Goal: Task Accomplishment & Management: Manage account settings

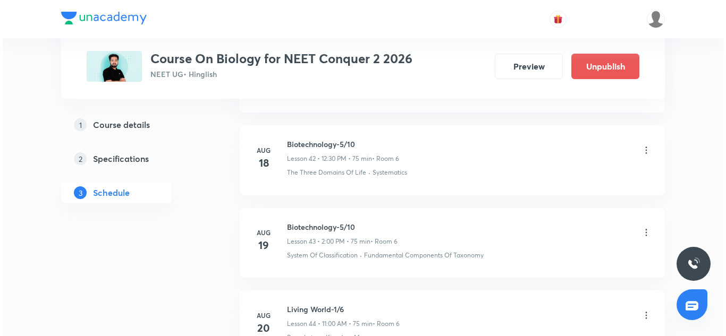
scroll to position [4653, 0]
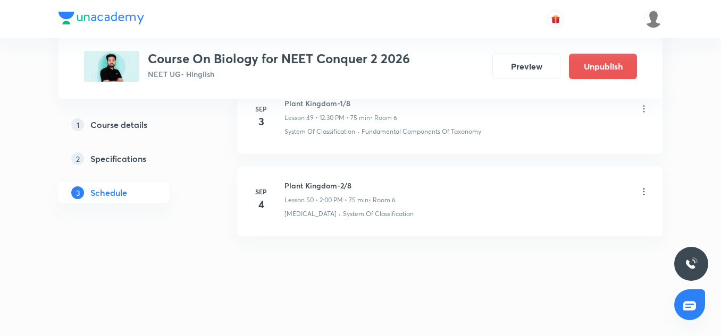
click at [321, 190] on h6 "Plant Kingdom-2/8" at bounding box center [339, 185] width 111 height 11
copy h6 "Plant Kingdom-2/8"
click at [640, 195] on icon at bounding box center [643, 192] width 11 height 11
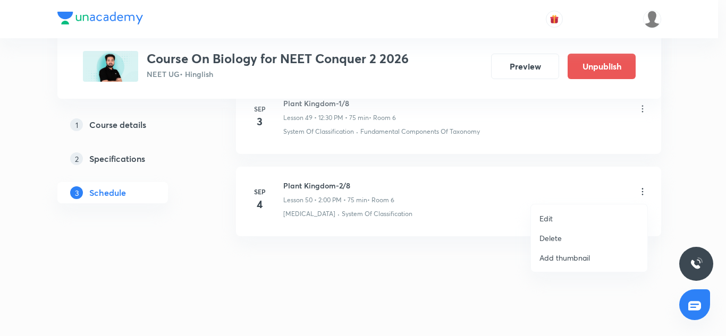
click at [552, 221] on p "Edit" at bounding box center [545, 218] width 13 height 11
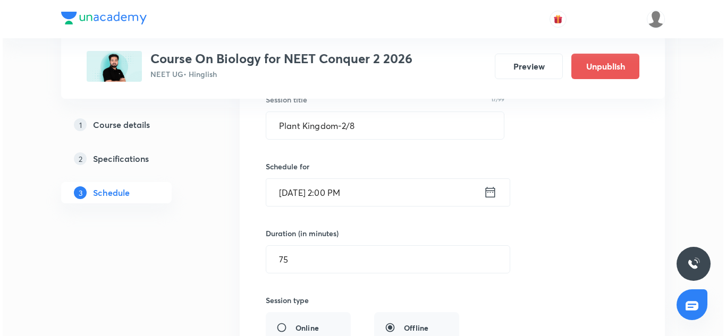
scroll to position [4250, 0]
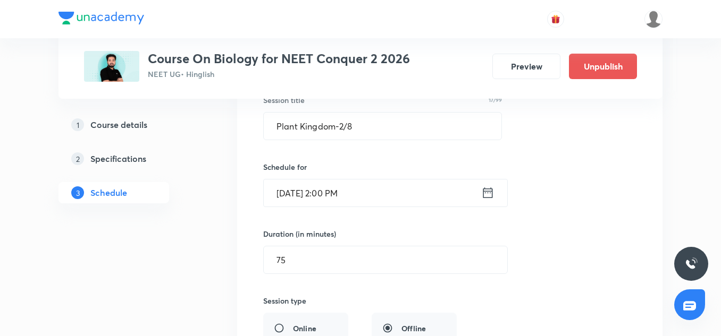
click at [324, 204] on input "Sep 4, 2030, 2:00 PM" at bounding box center [372, 193] width 217 height 27
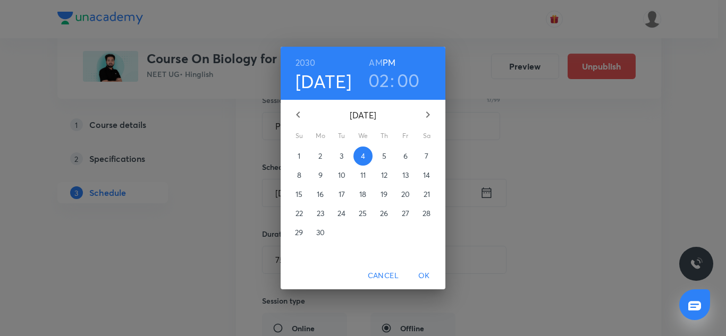
click at [314, 78] on h4 "[DATE]" at bounding box center [323, 81] width 56 height 22
click at [309, 56] on h6 "2030" at bounding box center [305, 62] width 20 height 15
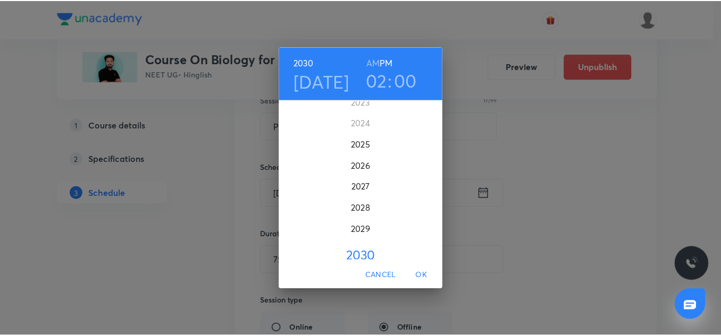
scroll to position [2623, 0]
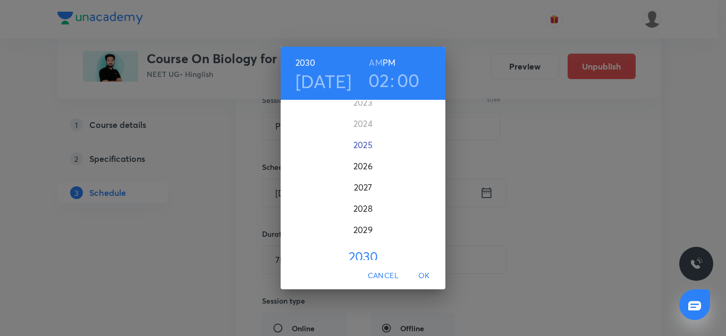
click at [368, 147] on div "2025" at bounding box center [363, 144] width 165 height 21
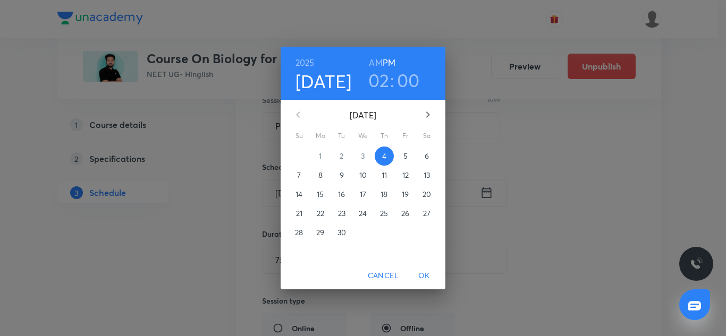
click at [404, 160] on p "5" at bounding box center [405, 156] width 4 height 11
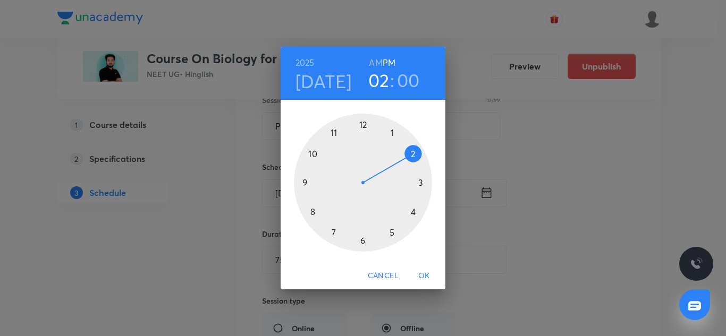
click at [428, 270] on span "OK" at bounding box center [424, 275] width 26 height 13
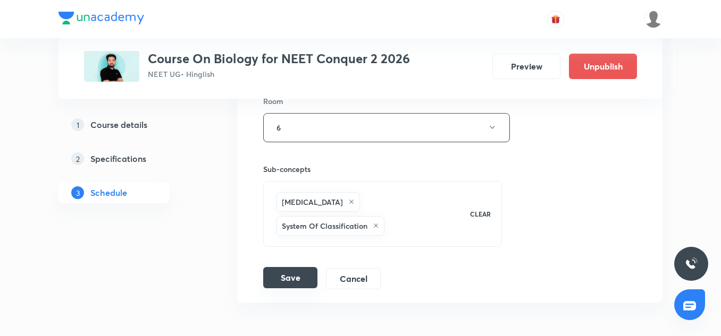
scroll to position [4521, 0]
click at [299, 267] on button "Save" at bounding box center [290, 277] width 54 height 21
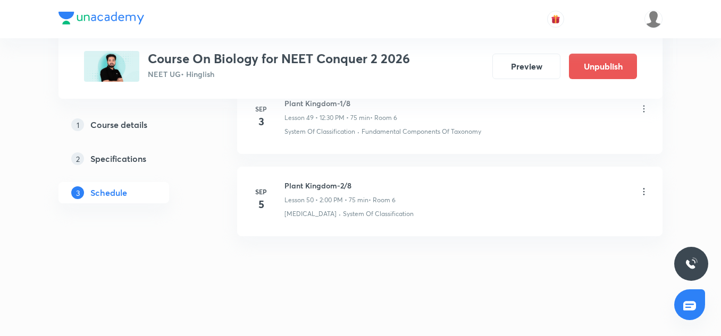
scroll to position [4164, 0]
click at [645, 190] on icon at bounding box center [643, 192] width 11 height 11
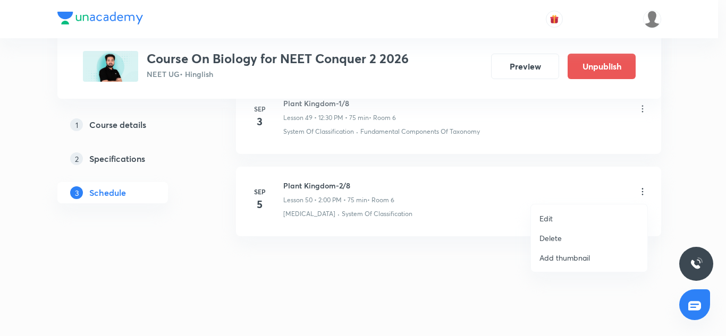
click at [556, 217] on li "Edit" at bounding box center [589, 219] width 116 height 20
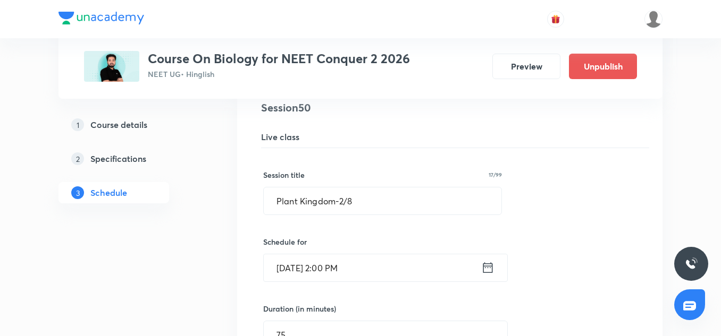
scroll to position [4177, 0]
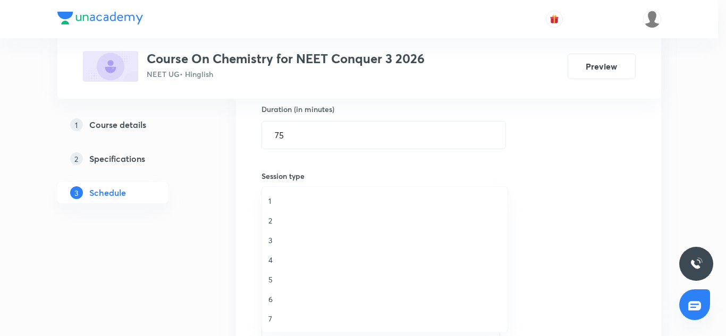
click at [273, 287] on li "5" at bounding box center [384, 280] width 245 height 20
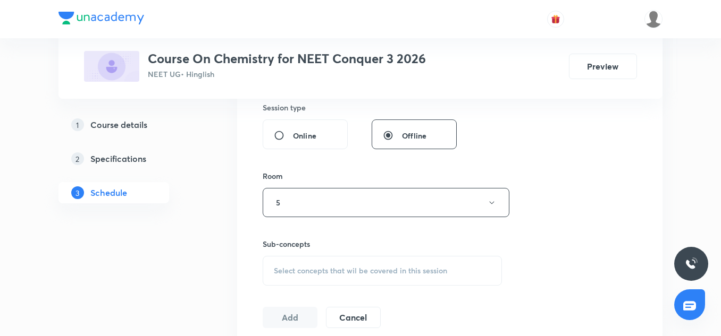
click at [307, 257] on div "Select concepts that wil be covered in this session" at bounding box center [381, 271] width 239 height 30
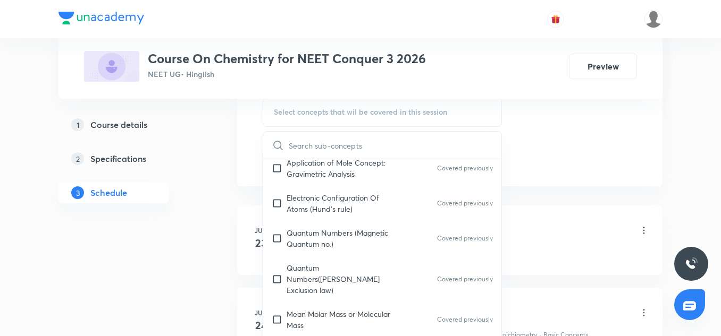
scroll to position [199, 0]
click at [323, 221] on div "Quantum Numbers (Magnetic Quantum no.) Covered previously" at bounding box center [382, 237] width 238 height 35
checkbox input "true"
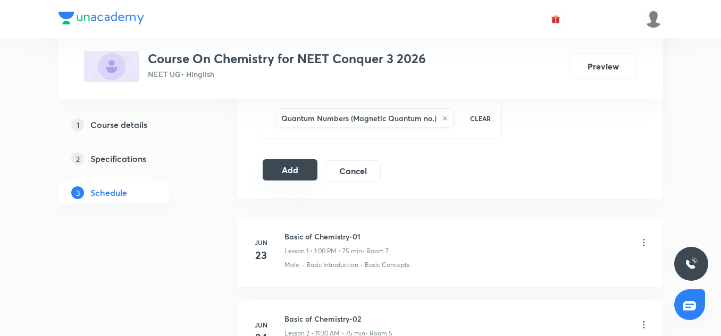
click at [287, 175] on button "Add" at bounding box center [289, 169] width 55 height 21
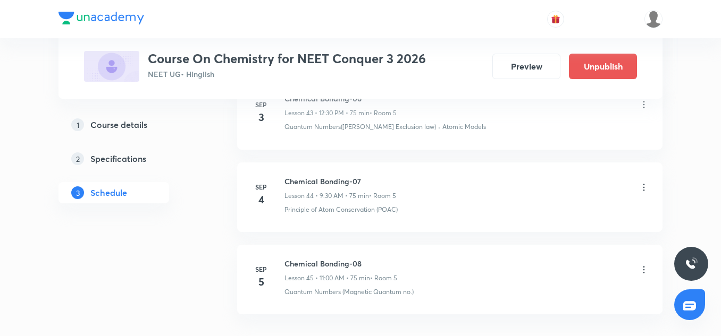
scroll to position [3808, 0]
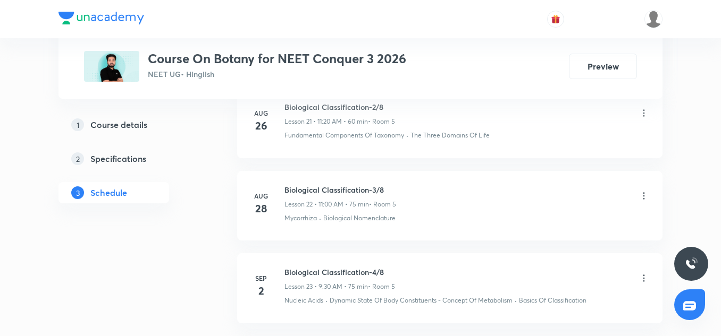
scroll to position [2506, 0]
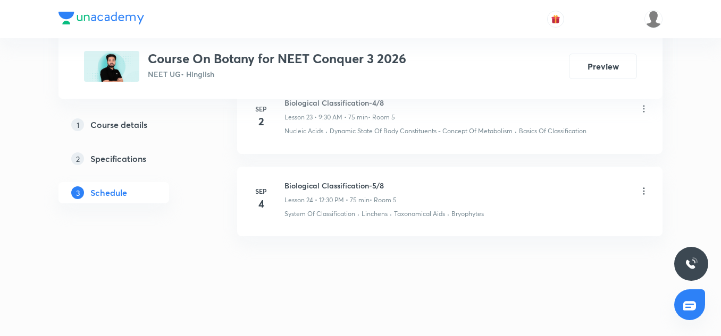
click at [349, 184] on h6 "Biological Classification-5/8" at bounding box center [340, 185] width 112 height 11
copy h6 "Biological Classification-5/8"
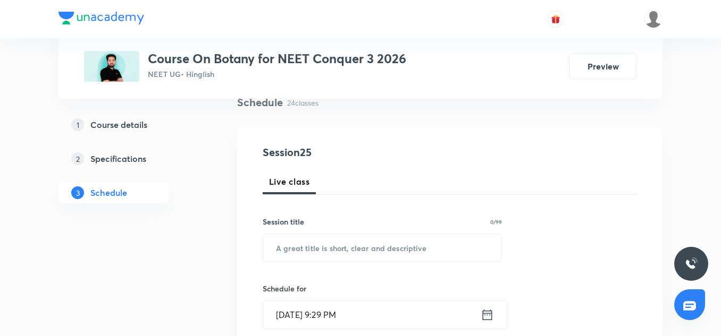
scroll to position [86, 0]
click at [332, 250] on input "text" at bounding box center [382, 247] width 238 height 27
paste input "Biological Classification-5/8"
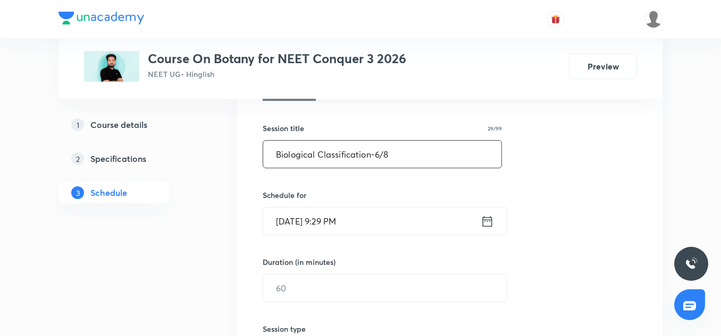
scroll to position [179, 0]
type input "Biological Classification-6/8"
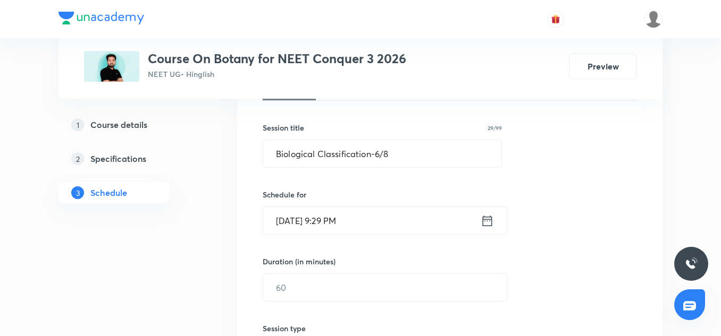
click at [297, 214] on input "Sep 4, 2025, 9:29 PM" at bounding box center [371, 220] width 217 height 27
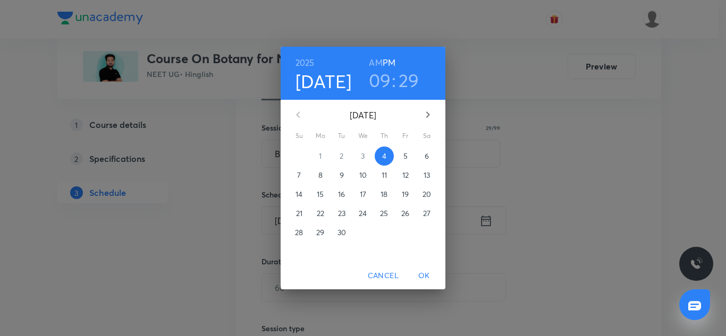
click at [404, 155] on p "5" at bounding box center [405, 156] width 4 height 11
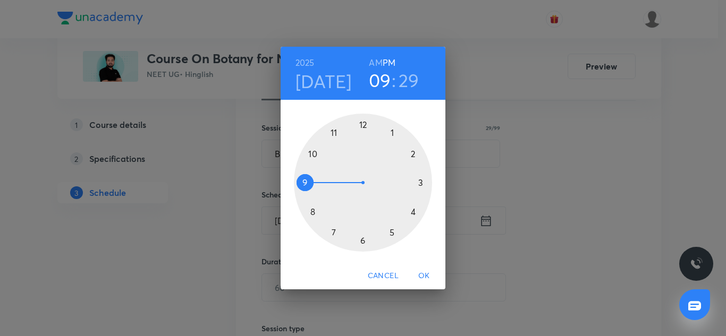
click at [362, 124] on div at bounding box center [363, 183] width 138 height 138
click at [364, 240] on div at bounding box center [363, 183] width 138 height 138
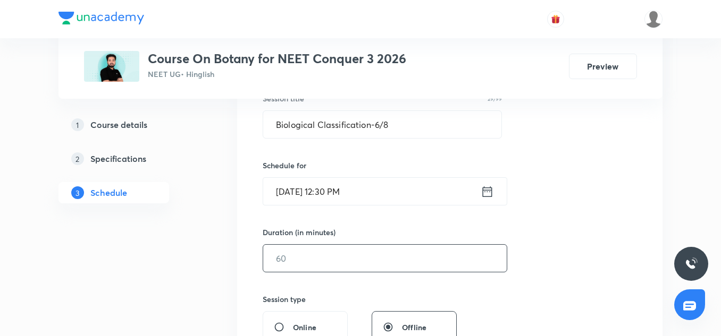
scroll to position [209, 0]
click at [334, 256] on input "text" at bounding box center [384, 257] width 243 height 27
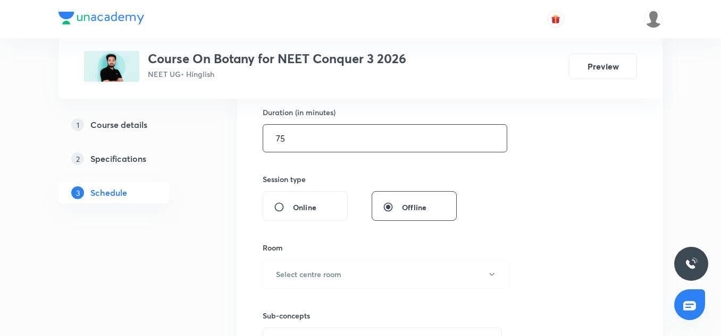
scroll to position [331, 0]
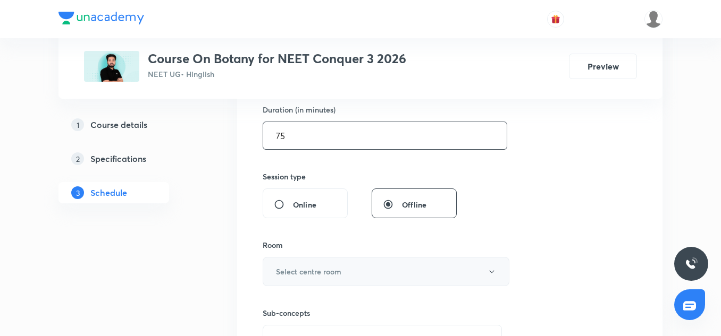
type input "75"
click at [311, 264] on button "Select centre room" at bounding box center [385, 271] width 247 height 29
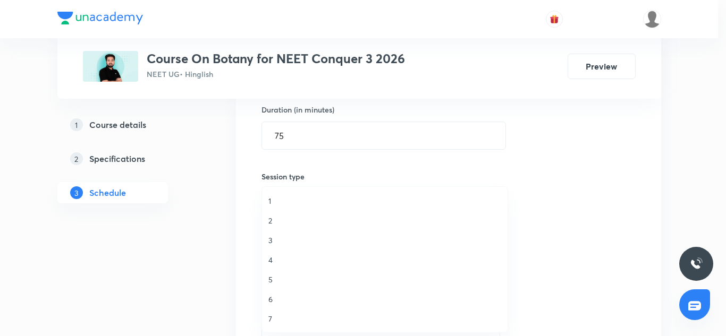
click at [276, 272] on li "5" at bounding box center [384, 280] width 245 height 20
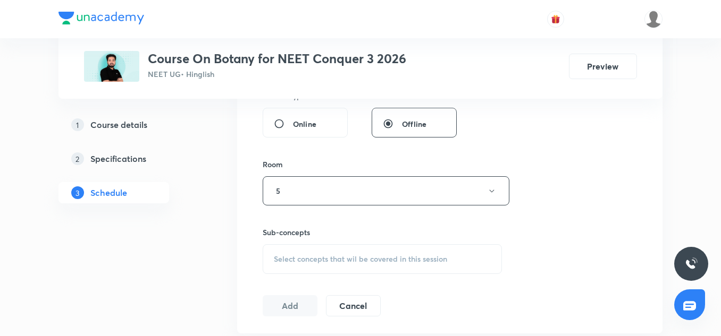
scroll to position [412, 0]
click at [300, 265] on div "Select concepts that wil be covered in this session" at bounding box center [381, 259] width 239 height 30
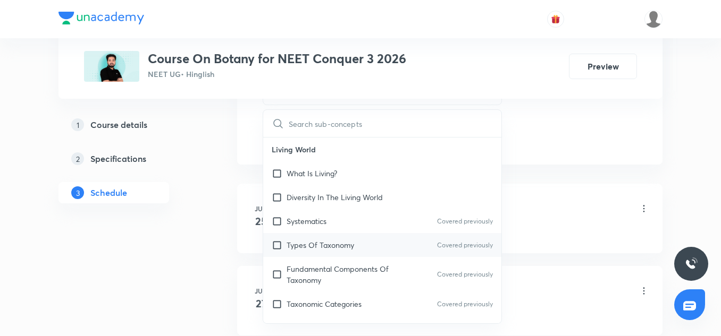
scroll to position [581, 0]
click at [329, 253] on div "Types Of Taxonomy Covered previously" at bounding box center [382, 245] width 238 height 24
checkbox input "true"
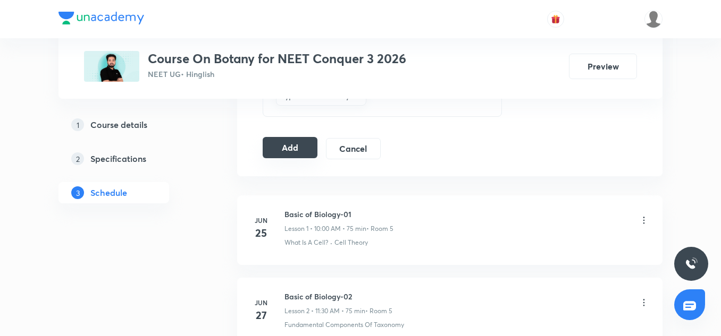
click at [306, 140] on button "Add" at bounding box center [289, 147] width 55 height 21
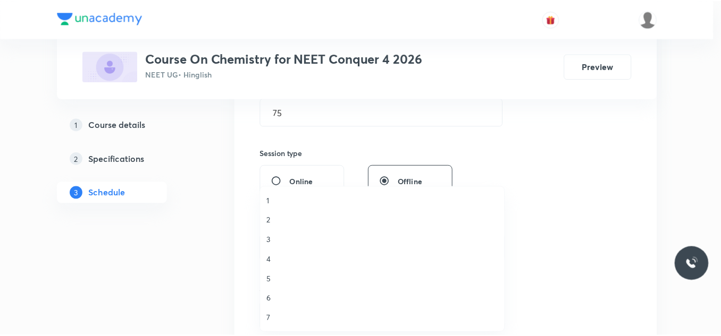
scroll to position [1, 0]
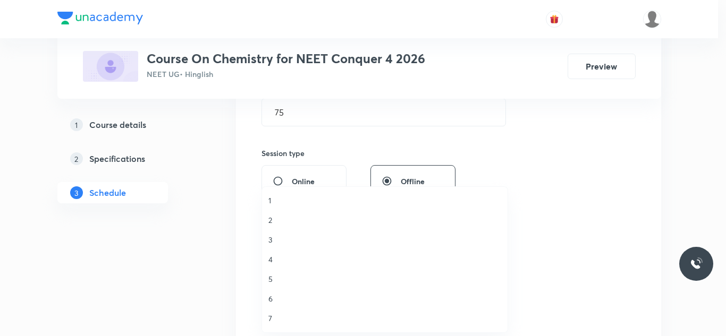
click at [278, 317] on span "7" at bounding box center [384, 318] width 233 height 11
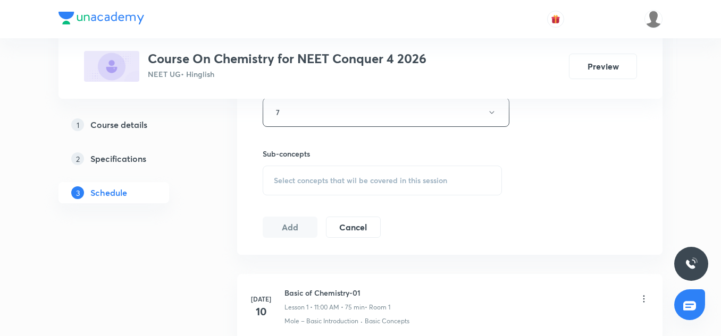
scroll to position [491, 0]
click at [298, 192] on div "Select concepts that wil be covered in this session" at bounding box center [381, 180] width 239 height 30
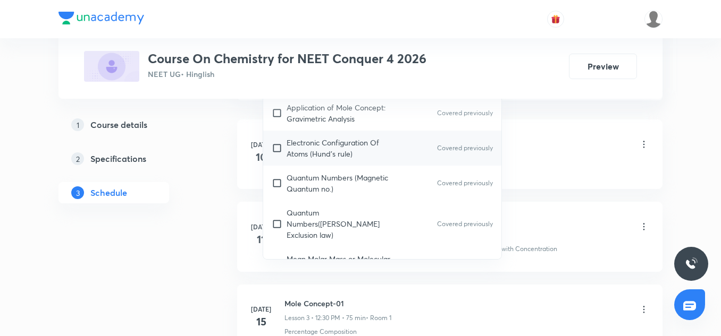
scroll to position [173, 0]
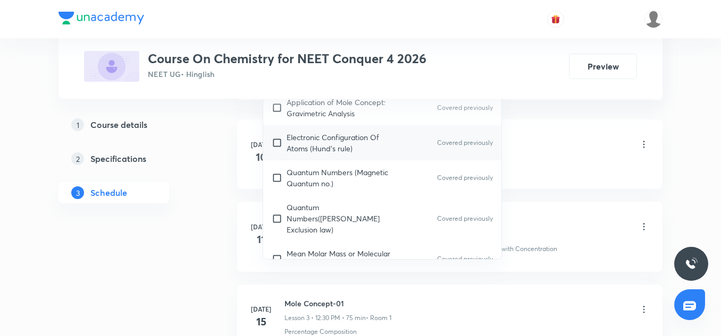
click at [332, 156] on div "Electronic Configuration Of Atoms (Hund's rule) Covered previously" at bounding box center [382, 142] width 238 height 35
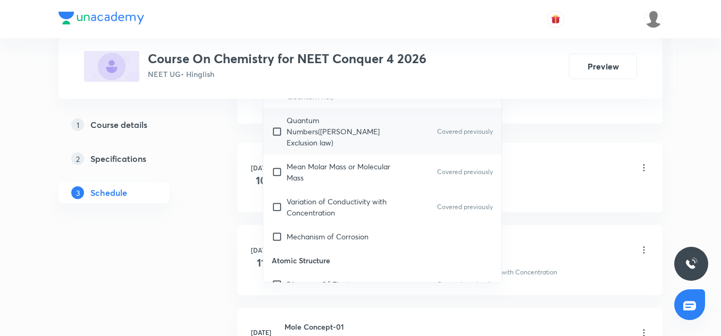
scroll to position [303, 0]
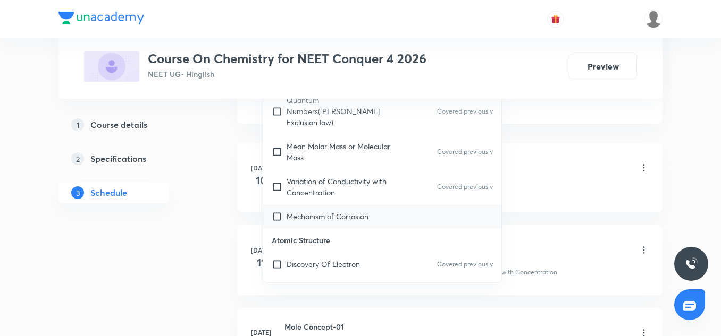
click at [335, 211] on p "Mechanism of Corrosion" at bounding box center [327, 216] width 82 height 11
checkbox input "true"
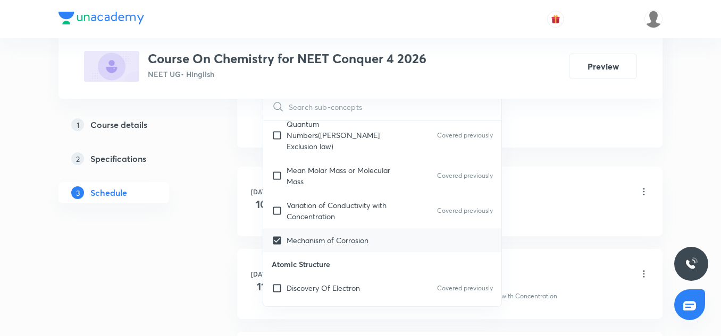
click at [610, 170] on li "Jul 10 Basic of Chemistry-01 Lesson 1 • 11:00 AM • 75 min • Room 1 Mole – Basic…" at bounding box center [449, 202] width 425 height 70
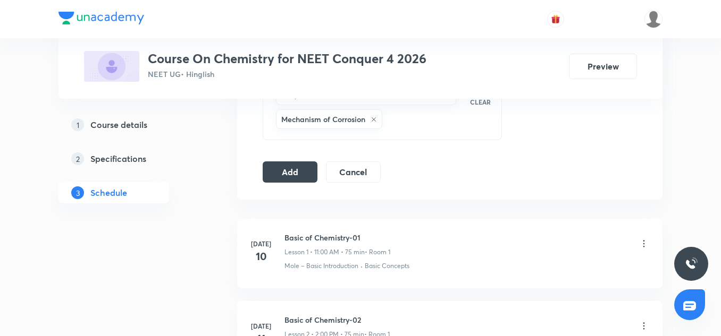
scroll to position [592, 0]
click at [314, 172] on button "Add" at bounding box center [289, 171] width 55 height 21
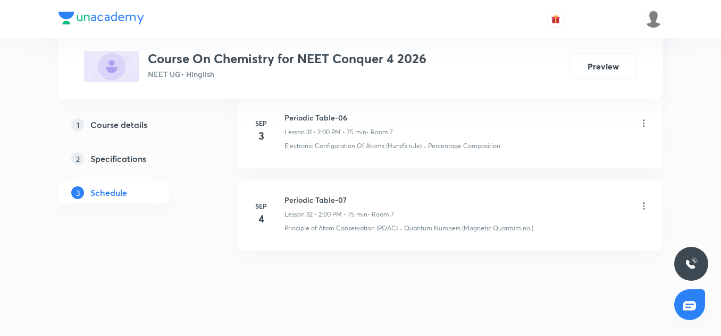
scroll to position [3165, 0]
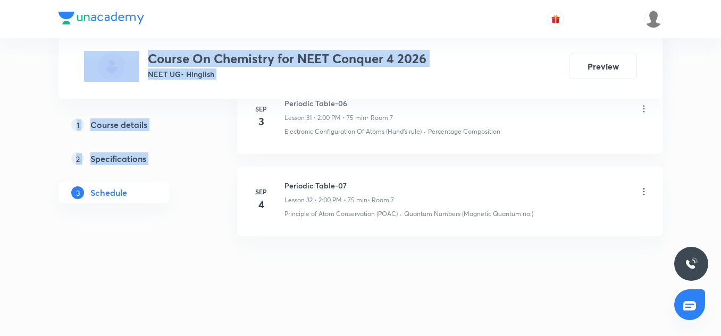
drag, startPoint x: 106, startPoint y: 38, endPoint x: 31, endPoint y: 41, distance: 74.5
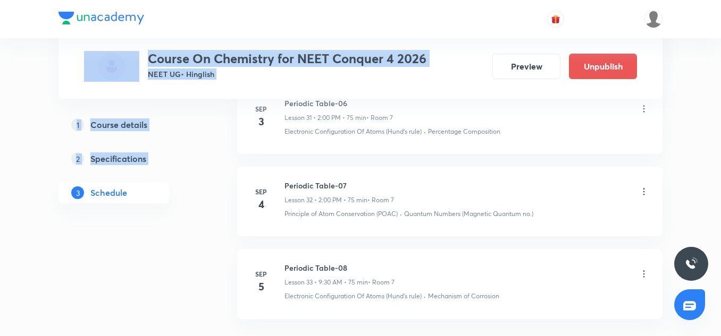
scroll to position [2760, 0]
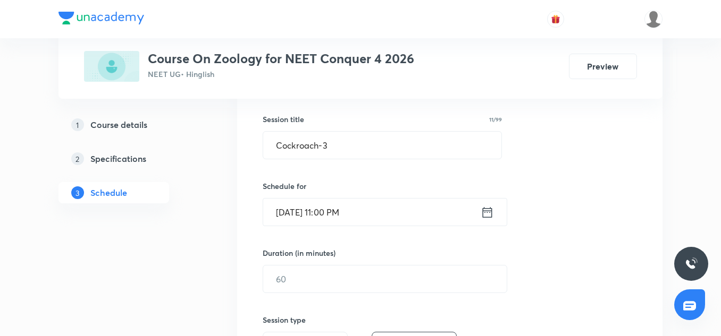
click at [381, 215] on input "[DATE] 11:00 PM" at bounding box center [371, 212] width 217 height 27
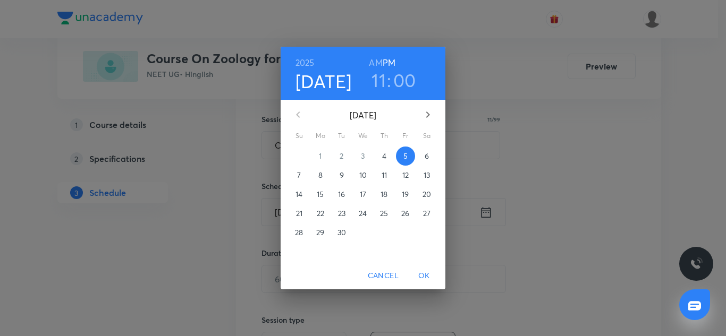
click at [377, 70] on h6 "AM" at bounding box center [375, 62] width 13 height 15
click at [419, 274] on span "OK" at bounding box center [424, 275] width 26 height 13
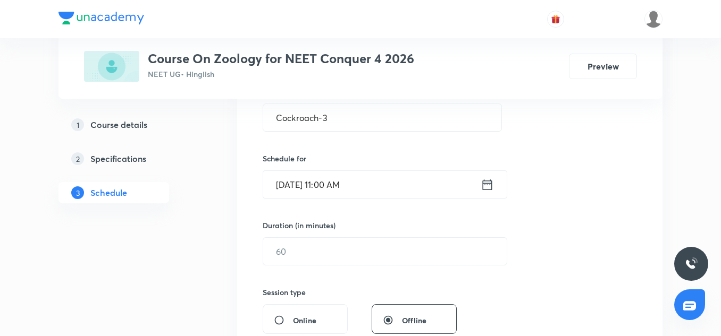
scroll to position [216, 0]
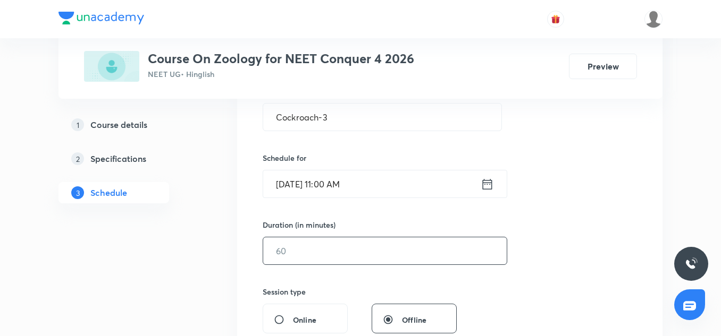
click at [309, 257] on input "text" at bounding box center [384, 251] width 243 height 27
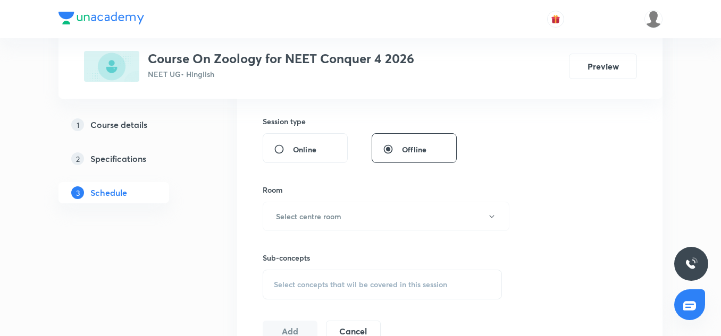
scroll to position [391, 0]
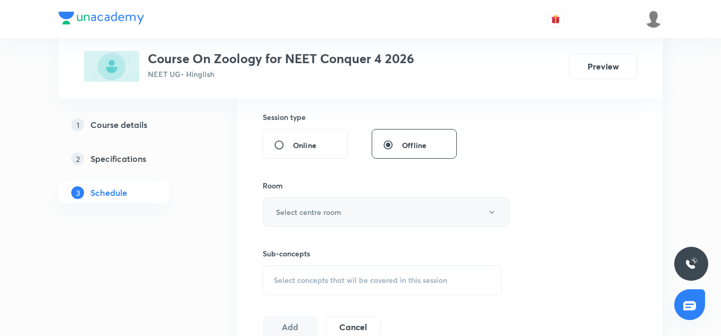
type input "75"
click at [309, 207] on h6 "Select centre room" at bounding box center [308, 212] width 65 height 11
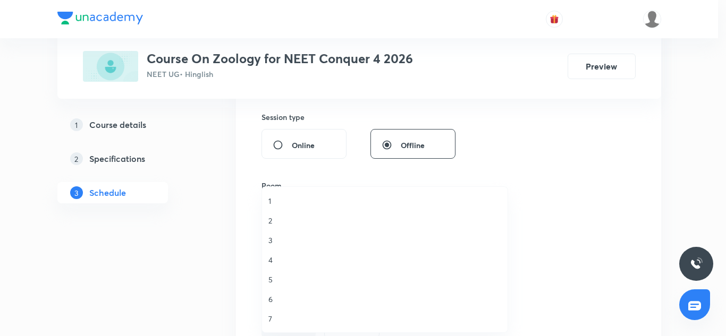
click at [277, 317] on span "7" at bounding box center [384, 319] width 233 height 11
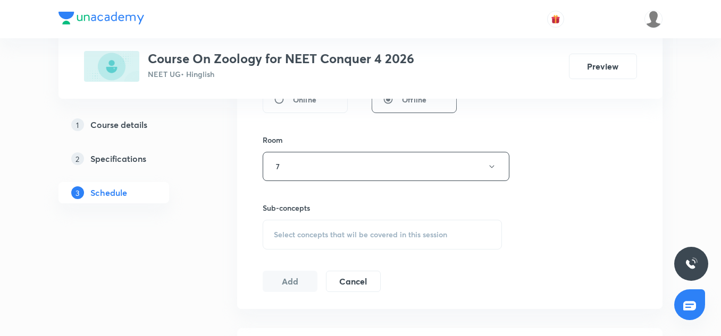
scroll to position [442, 0]
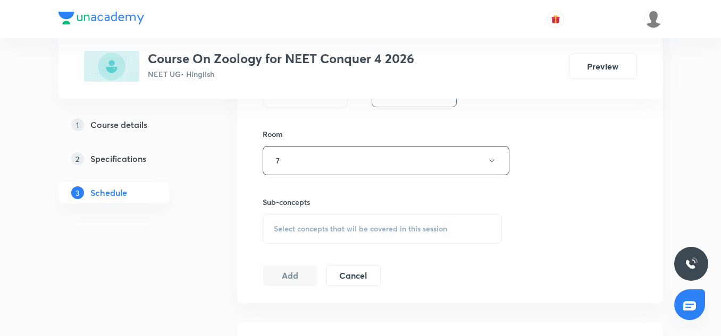
click at [310, 221] on div "Select concepts that wil be covered in this session" at bounding box center [381, 229] width 239 height 30
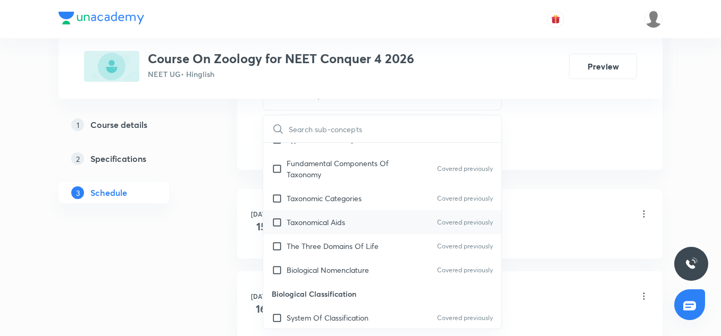
scroll to position [113, 0]
click at [349, 213] on div "Taxonomical Aids Covered previously" at bounding box center [382, 221] width 238 height 24
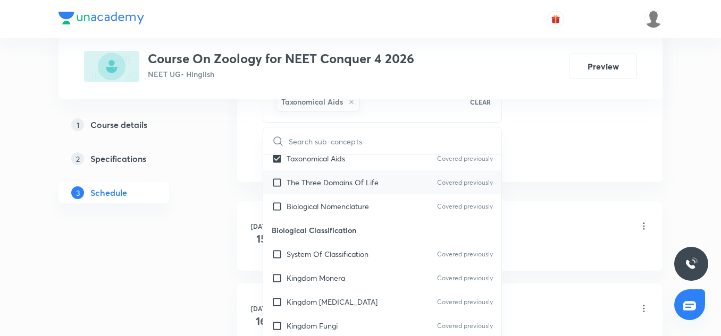
scroll to position [189, 0]
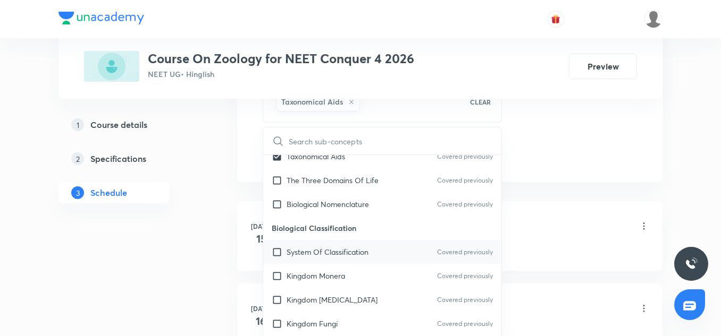
click at [327, 242] on div "System Of Classification Covered previously" at bounding box center [382, 252] width 238 height 24
checkbox input "true"
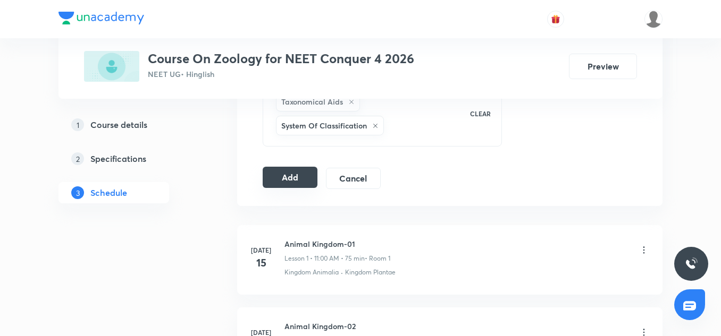
click at [290, 173] on button "Add" at bounding box center [289, 177] width 55 height 21
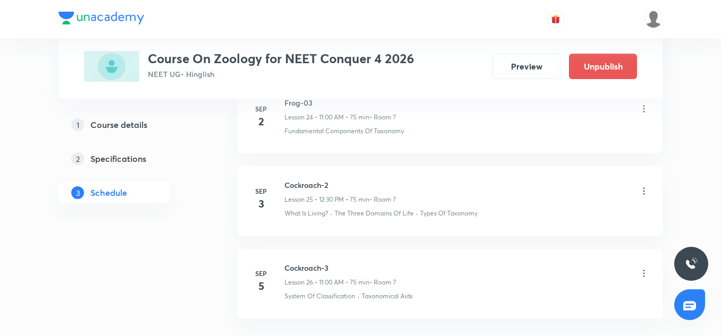
scroll to position [2173, 0]
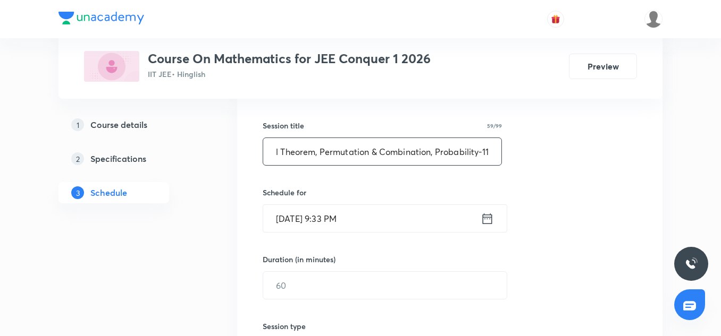
scroll to position [183, 0]
type input "Binomial Theorem, Permutation & Combination, Probability-11"
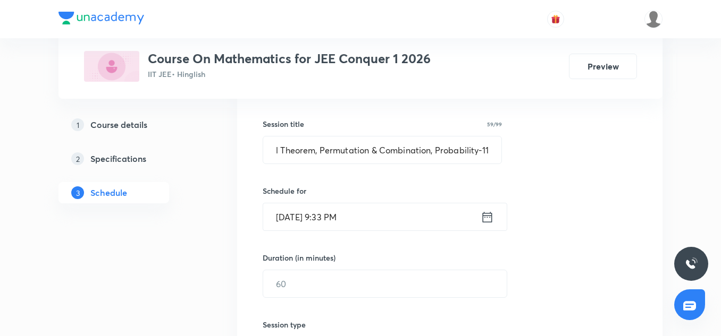
scroll to position [0, 0]
click at [286, 223] on input "[DATE] 9:33 PM" at bounding box center [371, 217] width 217 height 27
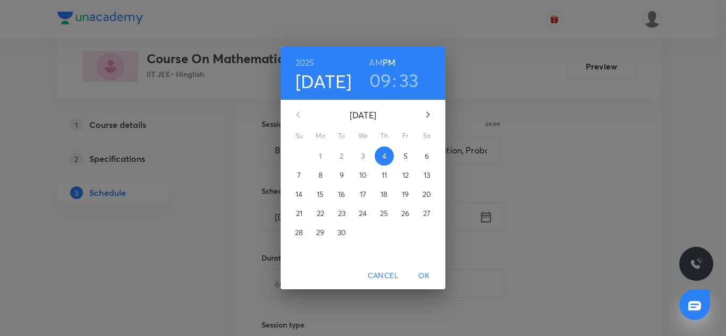
click at [404, 153] on p "5" at bounding box center [405, 156] width 4 height 11
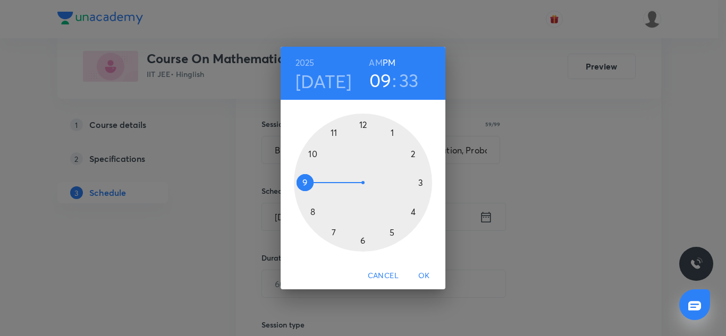
click at [376, 59] on h6 "AM" at bounding box center [375, 62] width 13 height 15
click at [407, 91] on h3 "33" at bounding box center [409, 80] width 20 height 22
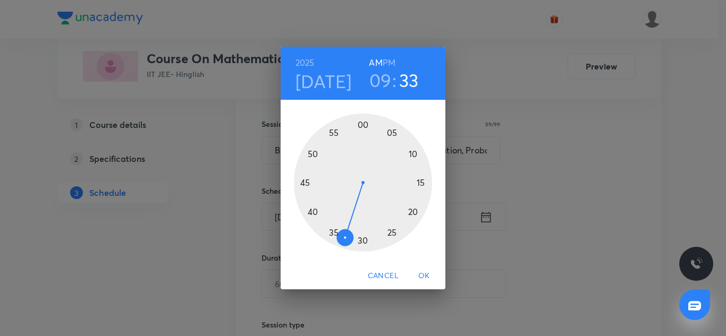
click at [363, 240] on div at bounding box center [363, 183] width 138 height 138
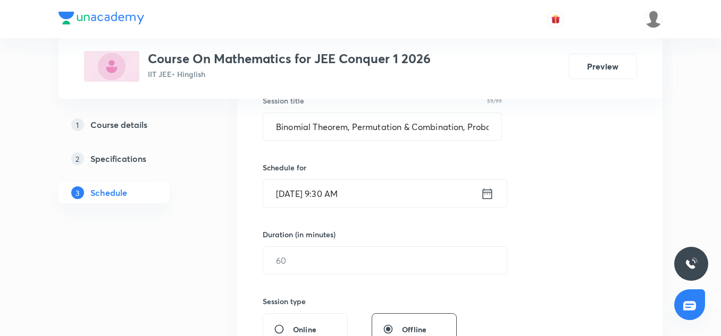
scroll to position [210, 0]
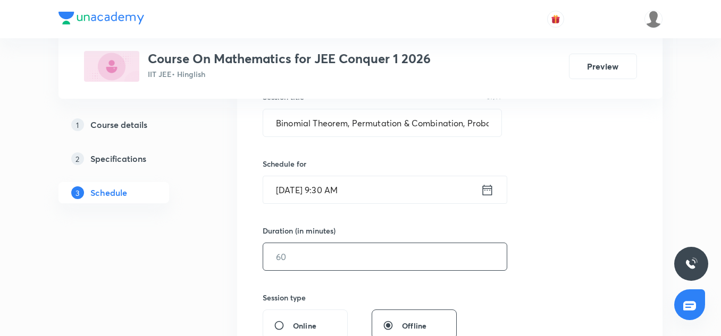
click at [321, 248] on input "text" at bounding box center [384, 256] width 243 height 27
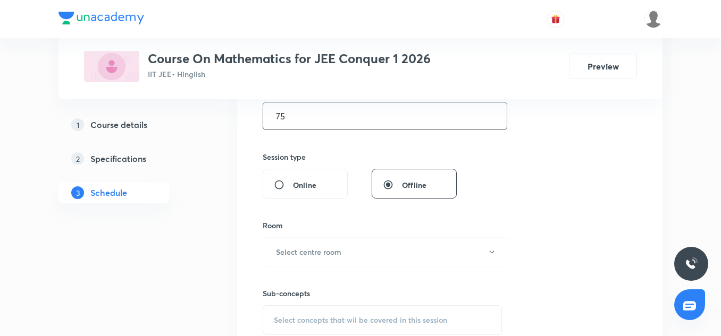
scroll to position [372, 0]
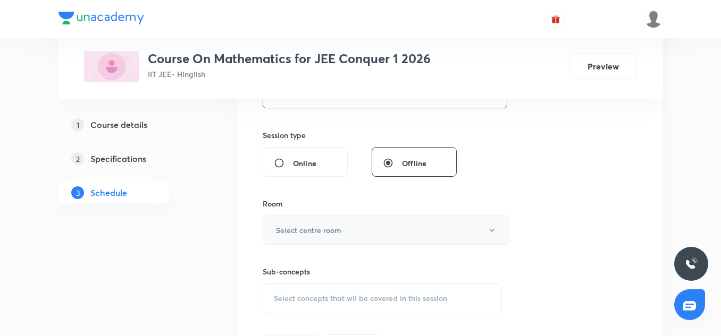
type input "75"
click at [303, 233] on h6 "Select centre room" at bounding box center [308, 230] width 65 height 11
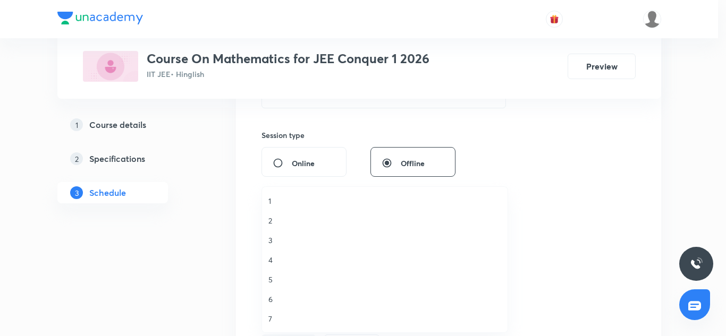
click at [271, 225] on span "2" at bounding box center [384, 220] width 233 height 11
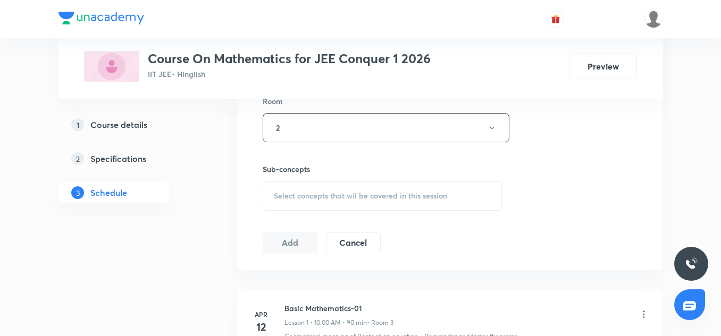
scroll to position [476, 0]
click at [308, 198] on span "Select concepts that wil be covered in this session" at bounding box center [360, 195] width 173 height 9
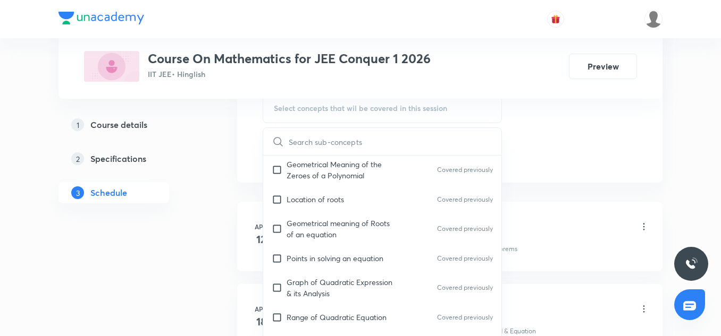
scroll to position [160, 0]
click at [334, 223] on p "Geometrical meaning of Roots of an equation" at bounding box center [339, 227] width 107 height 22
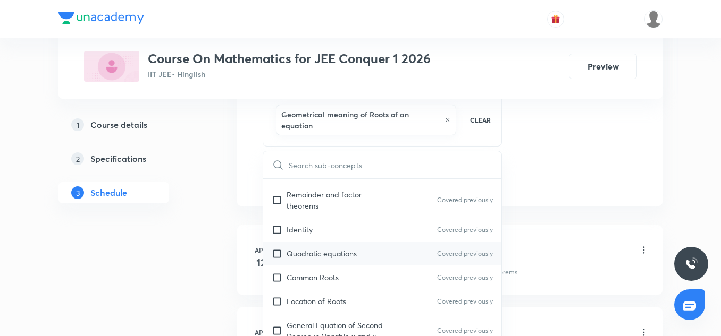
scroll to position [329, 0]
click at [321, 256] on p "Quadratic equations" at bounding box center [321, 252] width 70 height 11
checkbox input "true"
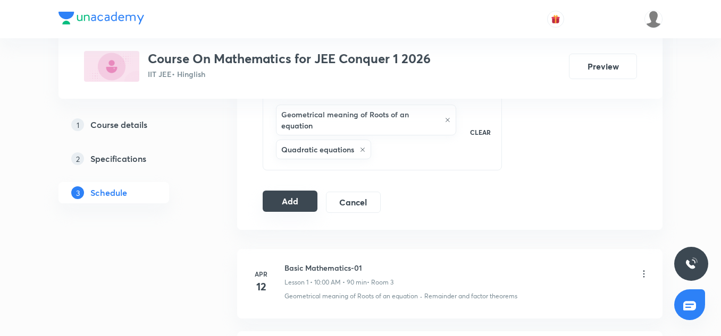
click at [286, 205] on button "Add" at bounding box center [289, 201] width 55 height 21
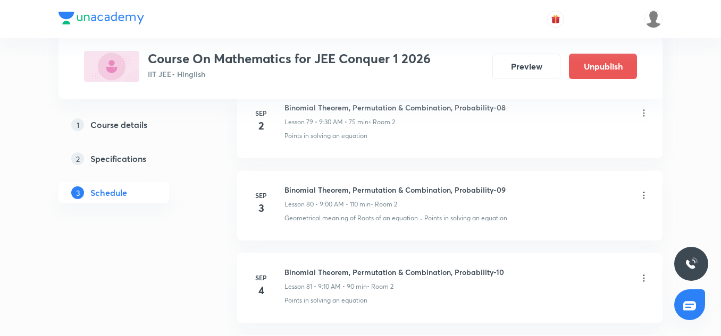
scroll to position [6852, 0]
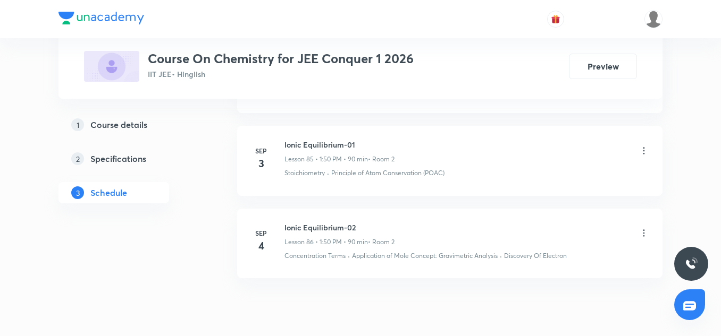
scroll to position [7712, 0]
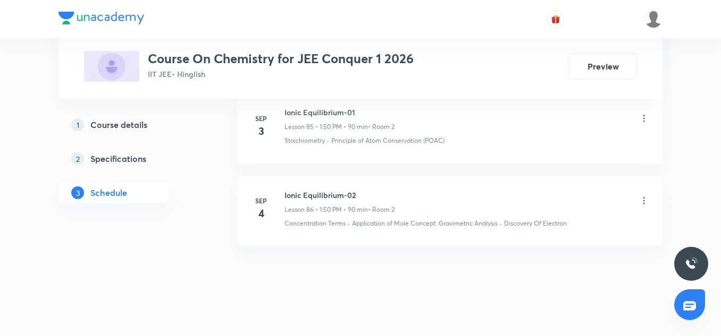
click at [324, 190] on h6 "Ionic Equilibrium-02" at bounding box center [339, 195] width 110 height 11
copy h6 "Ionic Equilibrium-02"
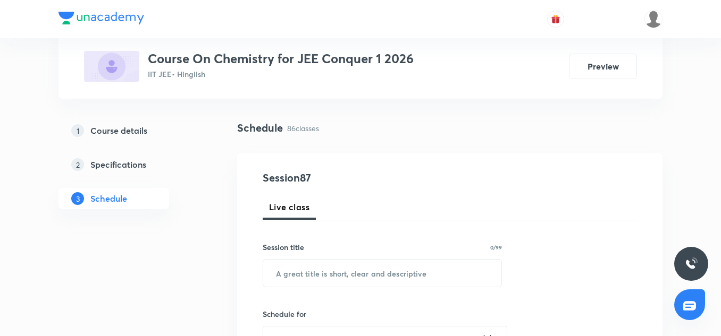
scroll to position [67, 0]
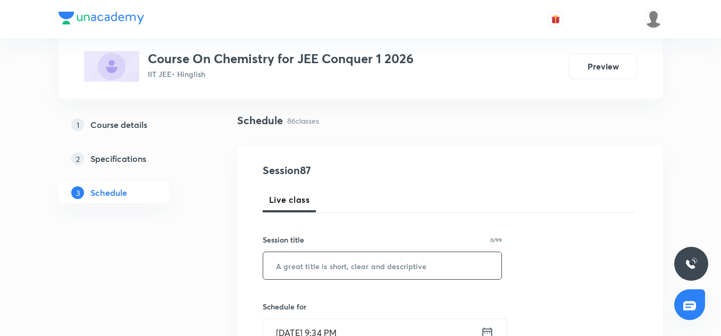
click at [317, 267] on input "text" at bounding box center [382, 265] width 238 height 27
paste input "Ionic Equilibrium-02"
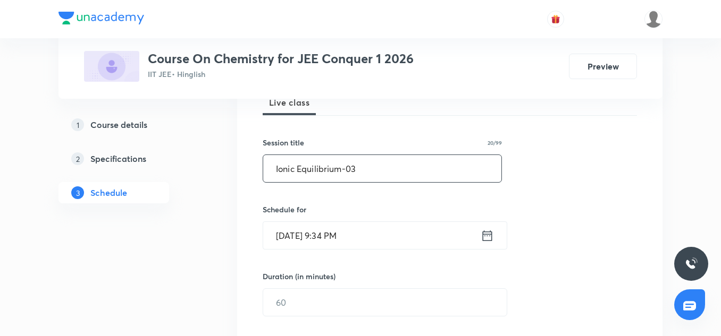
scroll to position [165, 0]
type input "Ionic Equilibrium-03"
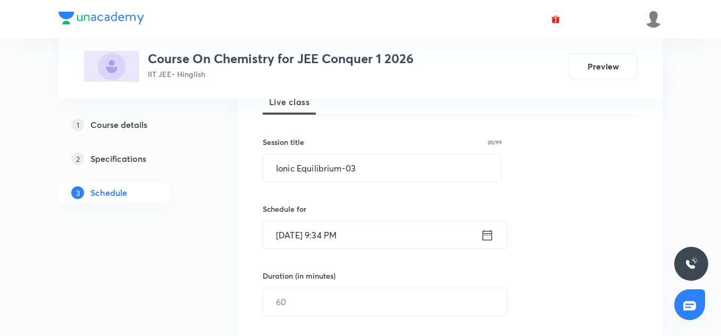
click at [284, 243] on input "[DATE] 9:34 PM" at bounding box center [371, 235] width 217 height 27
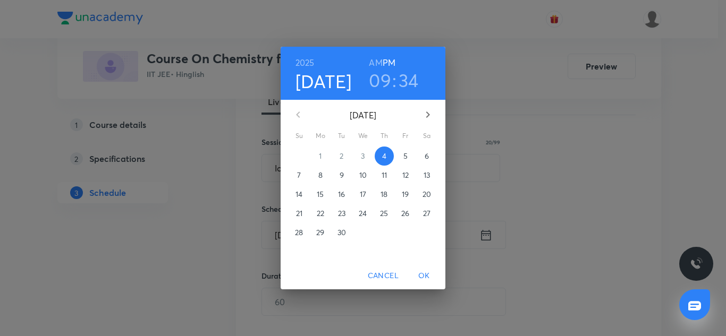
click at [409, 154] on span "5" at bounding box center [405, 156] width 19 height 11
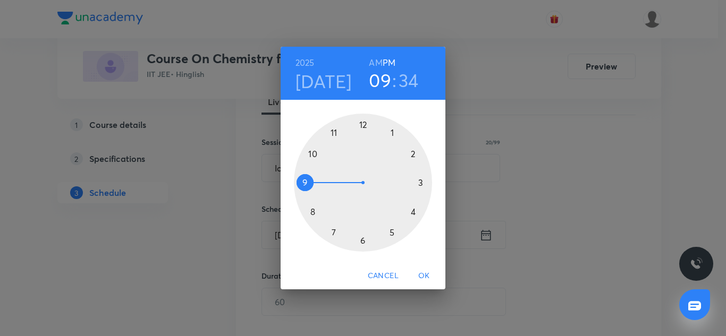
click at [395, 132] on div at bounding box center [363, 183] width 138 height 138
click at [314, 155] on div at bounding box center [363, 183] width 138 height 138
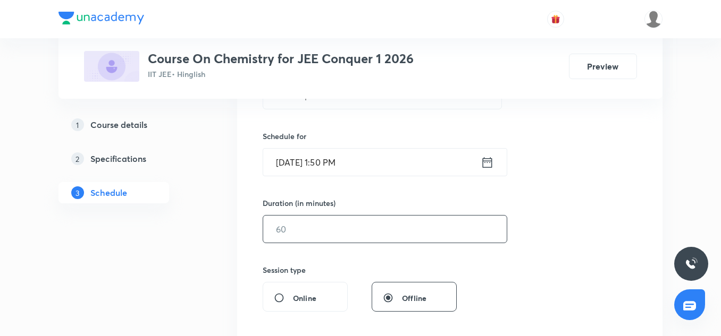
scroll to position [238, 0]
click at [325, 224] on input "text" at bounding box center [384, 228] width 243 height 27
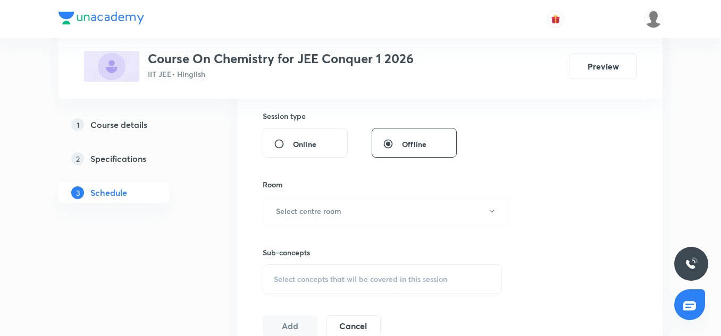
scroll to position [394, 0]
type input "90"
click at [320, 221] on button "Select centre room" at bounding box center [385, 208] width 247 height 29
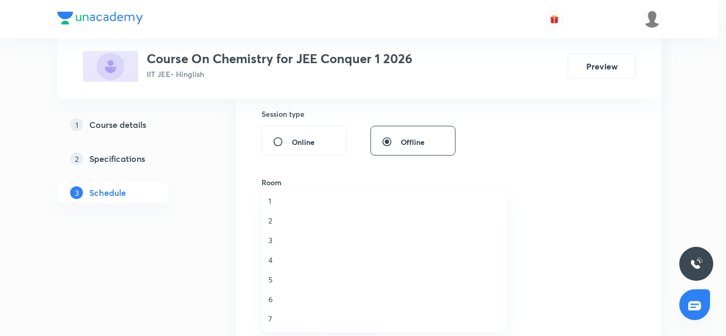
click at [278, 220] on span "2" at bounding box center [384, 220] width 233 height 11
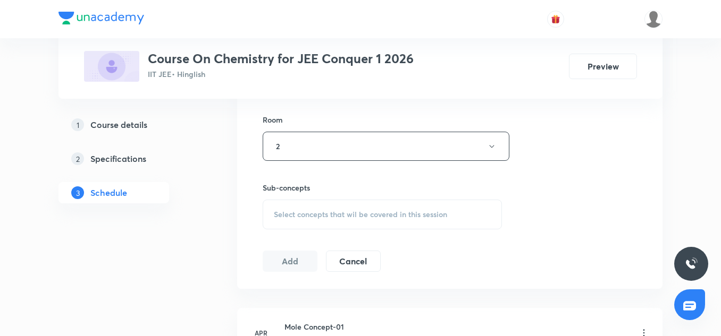
scroll to position [457, 0]
click at [328, 210] on span "Select concepts that wil be covered in this session" at bounding box center [360, 214] width 173 height 9
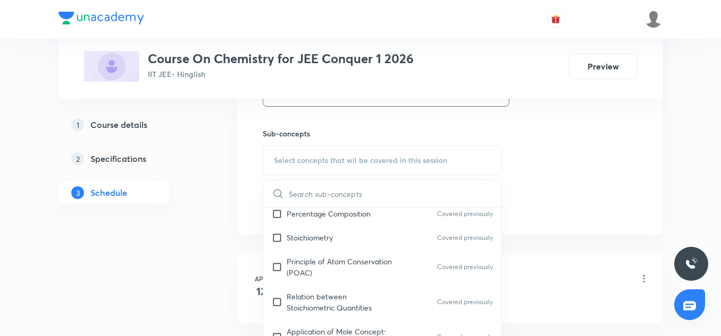
scroll to position [175, 0]
click at [333, 251] on div "Principle of Atom Conservation (POAC) Covered previously" at bounding box center [382, 265] width 238 height 35
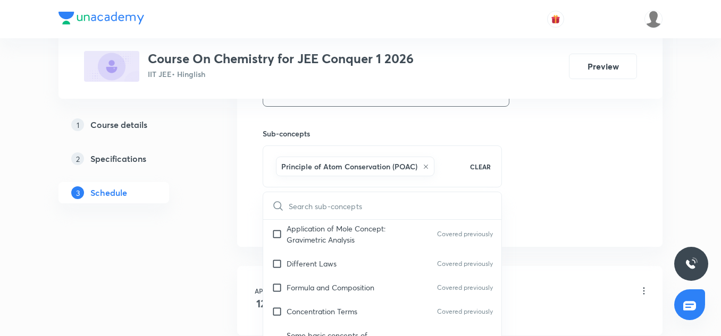
scroll to position [291, 0]
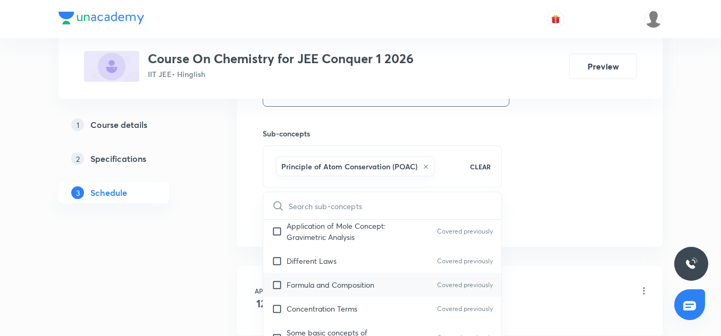
click at [317, 284] on p "Formula and Composition" at bounding box center [330, 284] width 88 height 11
checkbox input "true"
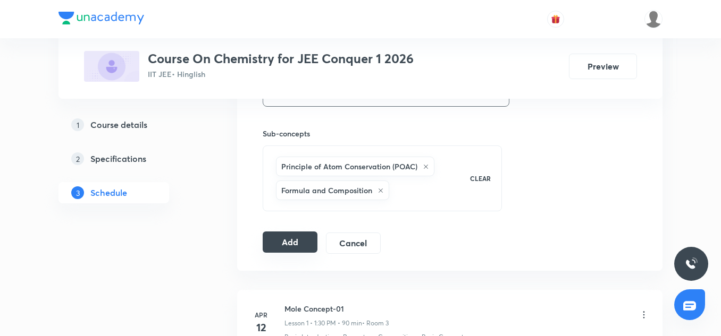
click at [308, 235] on button "Add" at bounding box center [289, 242] width 55 height 21
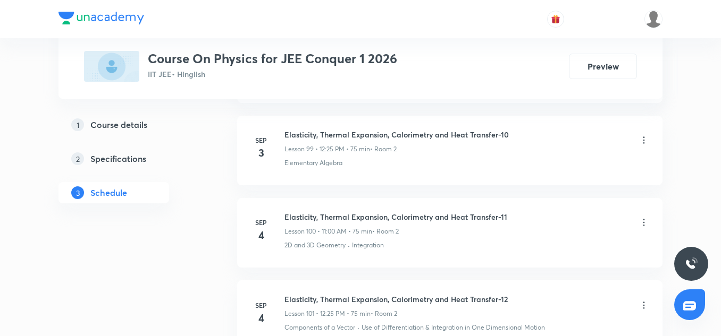
scroll to position [8891, 0]
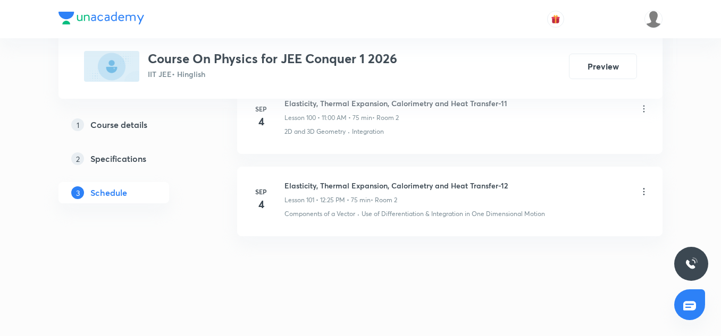
click at [338, 184] on h6 "Elasticity, Thermal Expansion, Calorimetry and Heat Transfer-12" at bounding box center [395, 185] width 223 height 11
copy h6 "Elasticity, Thermal Expansion, Calorimetry and Heat Transfer-12"
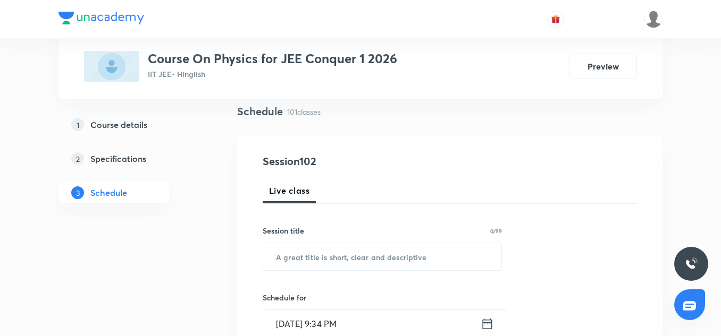
scroll to position [77, 0]
click at [326, 256] on input "text" at bounding box center [382, 256] width 238 height 27
paste input "Elasticity, Thermal Expansion, Calorimetry and Heat Transfer-12"
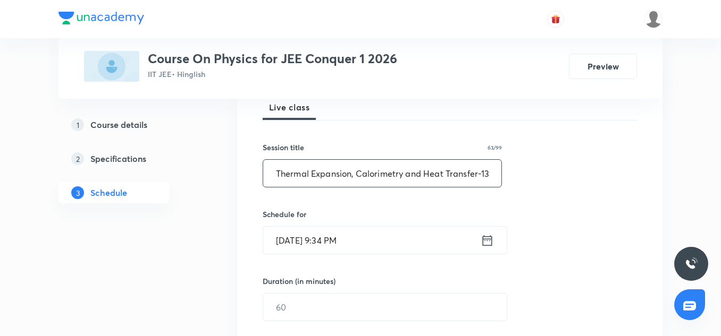
scroll to position [160, 0]
type input "Elasticity, Thermal Expansion, Calorimetry and Heat Transfer-13"
click at [303, 245] on input "[DATE] 9:34 PM" at bounding box center [371, 239] width 217 height 27
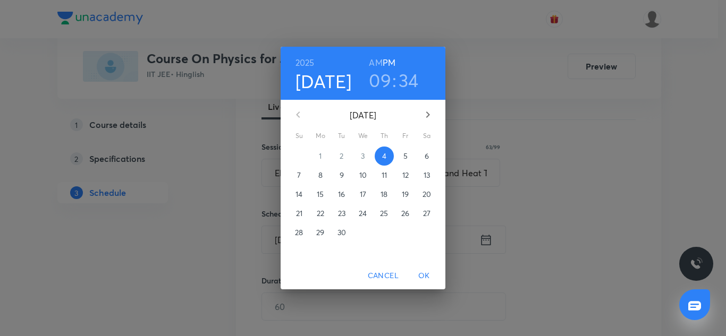
click at [368, 62] on div "[DATE] 09 : 34 AM PM" at bounding box center [363, 73] width 148 height 36
click at [371, 62] on h6 "AM" at bounding box center [375, 62] width 13 height 15
click at [378, 76] on h3 "09" at bounding box center [380, 80] width 22 height 22
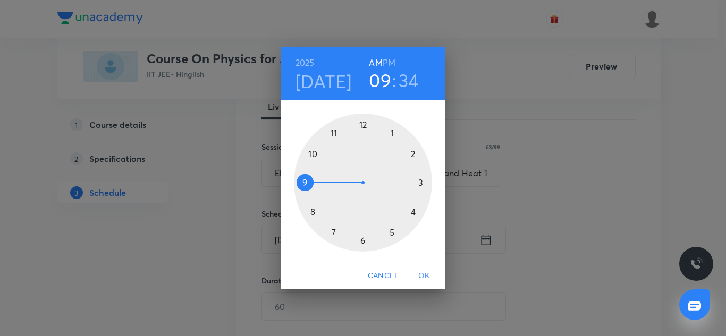
click at [333, 130] on div at bounding box center [363, 183] width 138 height 138
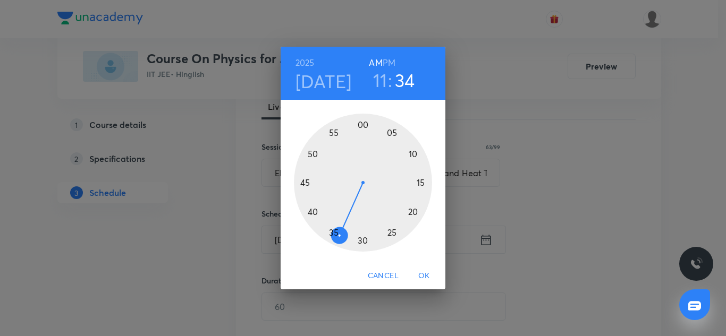
click at [361, 124] on div at bounding box center [363, 183] width 138 height 138
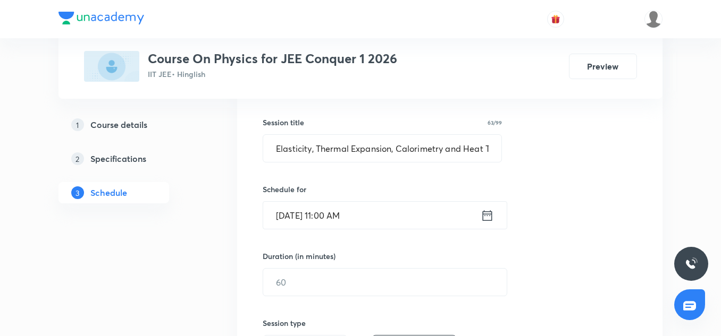
scroll to position [188, 0]
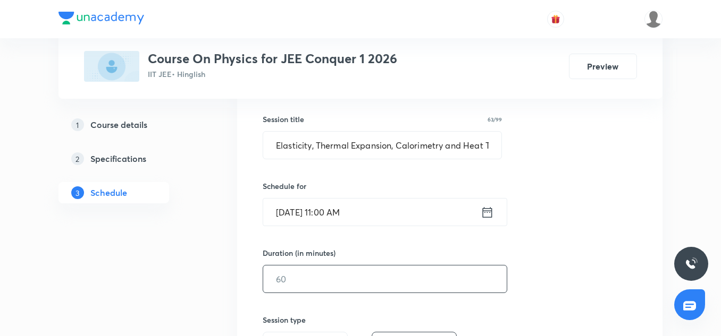
click at [304, 284] on input "text" at bounding box center [384, 279] width 243 height 27
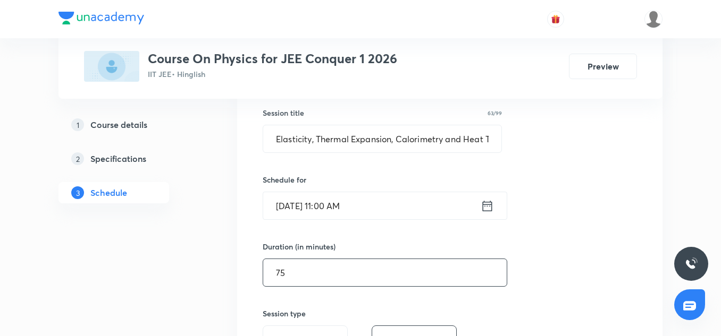
scroll to position [327, 0]
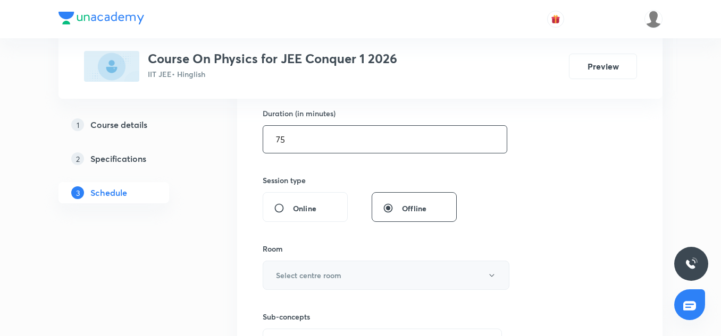
type input "75"
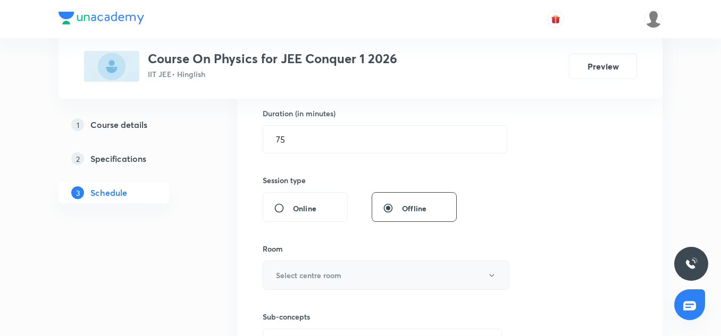
click at [306, 266] on button "Select centre room" at bounding box center [385, 275] width 247 height 29
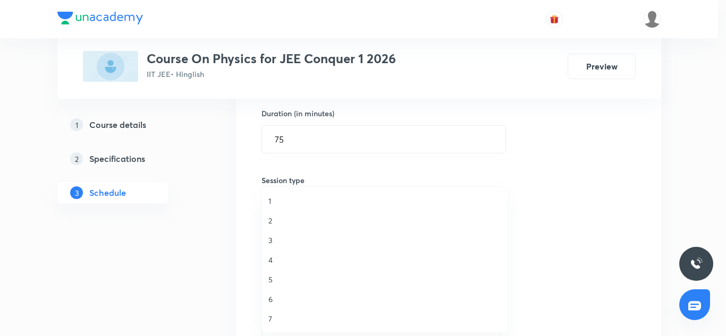
click at [286, 217] on span "2" at bounding box center [384, 220] width 233 height 11
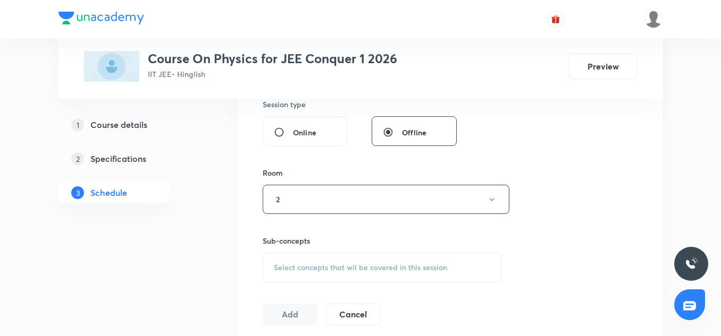
scroll to position [404, 0]
click at [305, 261] on div "Select concepts that wil be covered in this session" at bounding box center [381, 267] width 239 height 30
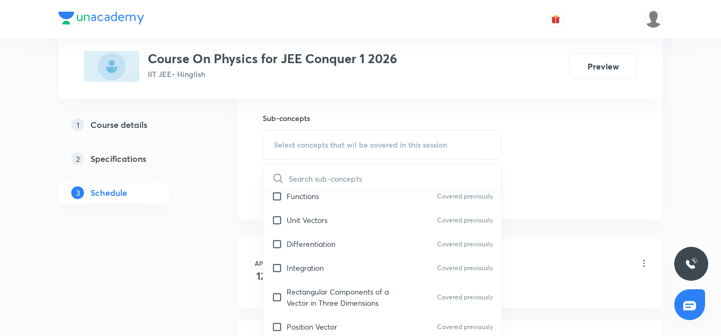
scroll to position [286, 0]
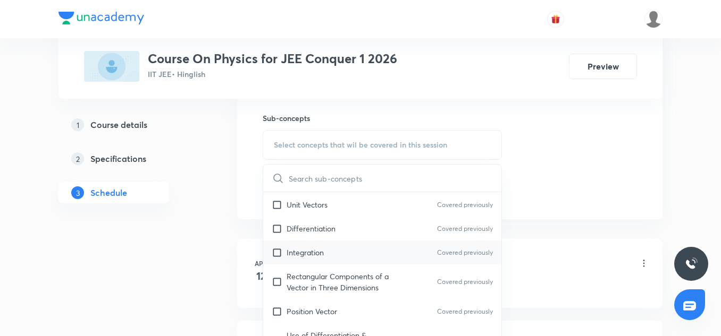
click at [298, 256] on p "Integration" at bounding box center [304, 252] width 37 height 11
checkbox input "true"
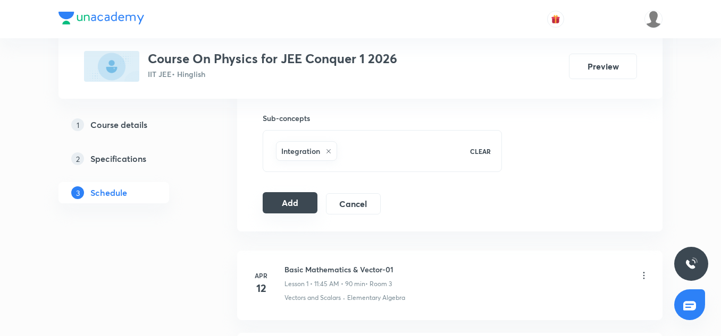
click at [285, 199] on button "Add" at bounding box center [289, 202] width 55 height 21
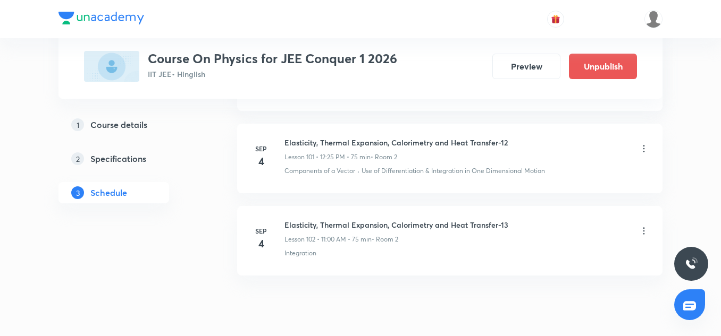
scroll to position [8485, 0]
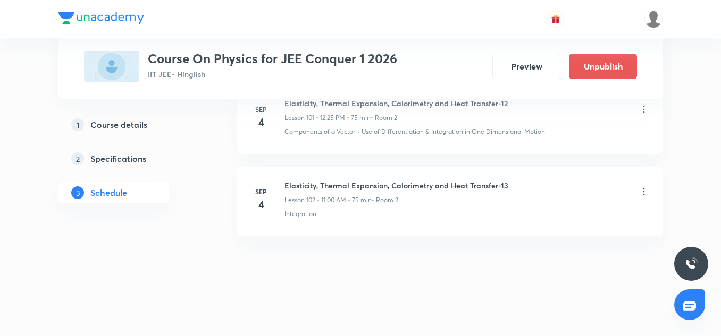
click at [334, 183] on h6 "Elasticity, Thermal Expansion, Calorimetry and Heat Transfer-13" at bounding box center [396, 185] width 224 height 11
copy h6 "Elasticity, Thermal Expansion, Calorimetry and Heat Transfer-13"
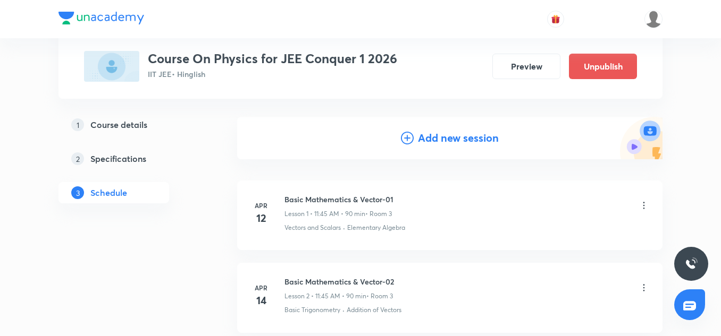
scroll to position [99, 0]
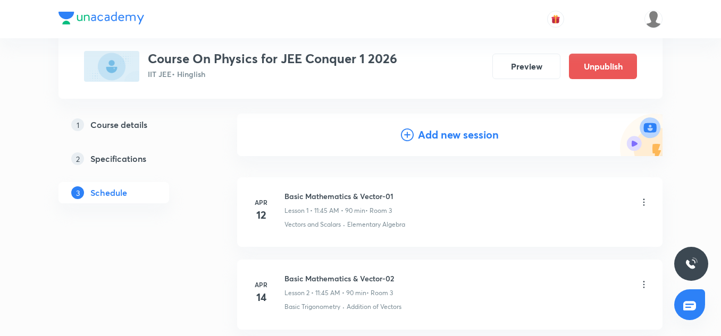
click at [445, 140] on h4 "Add new session" at bounding box center [458, 135] width 81 height 16
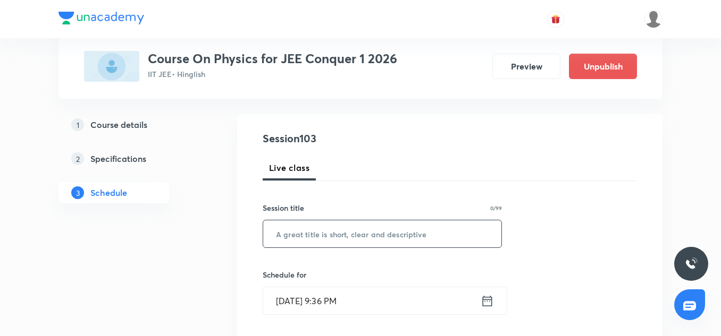
click at [317, 234] on input "text" at bounding box center [382, 234] width 238 height 27
paste input "Elasticity, Thermal Expansion, Calorimetry and Heat Transfer-13"
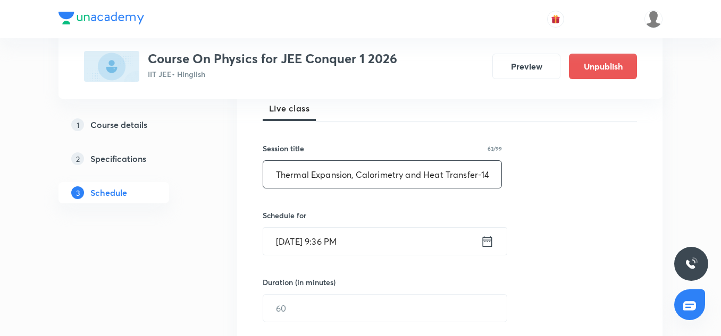
type input "Elasticity, Thermal Expansion, Calorimetry and Heat Transfer-14"
click at [292, 251] on input "Sep 4, 2025, 9:36 PM" at bounding box center [371, 241] width 217 height 27
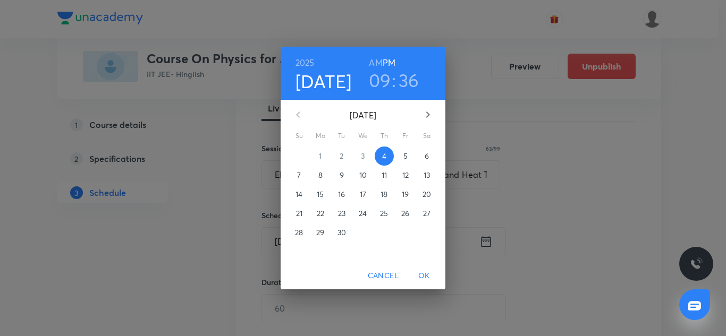
click at [402, 160] on span "5" at bounding box center [405, 156] width 19 height 11
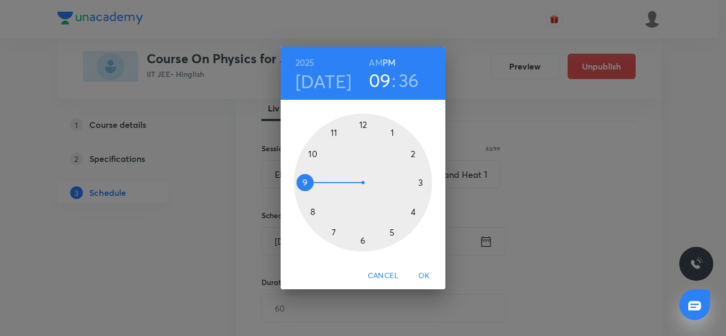
click at [365, 125] on div at bounding box center [363, 183] width 138 height 138
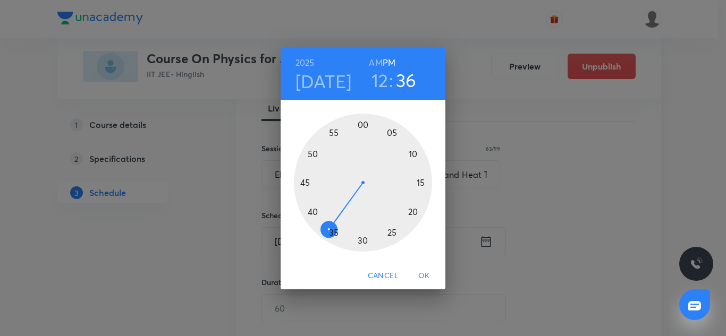
click at [397, 234] on div at bounding box center [363, 183] width 138 height 138
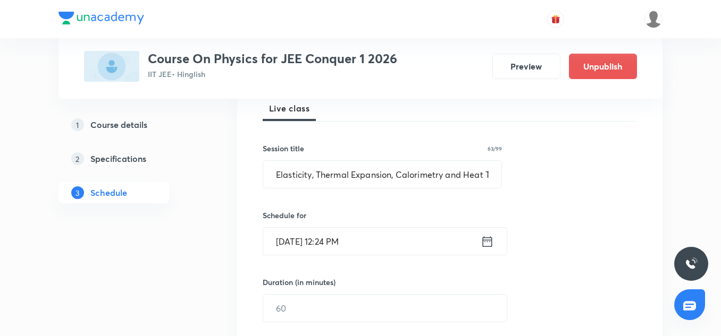
click at [357, 243] on input "Sep 5, 2025, 12:24 PM" at bounding box center [371, 241] width 217 height 27
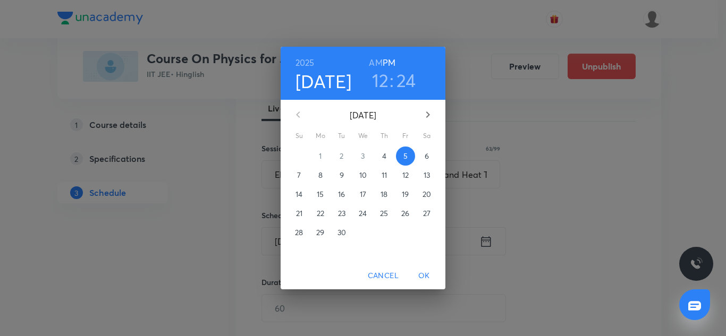
click at [410, 75] on h3 "24" at bounding box center [406, 80] width 20 height 22
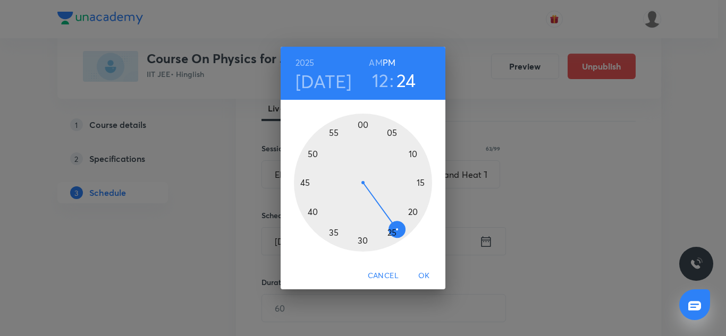
click at [393, 234] on div at bounding box center [363, 183] width 138 height 138
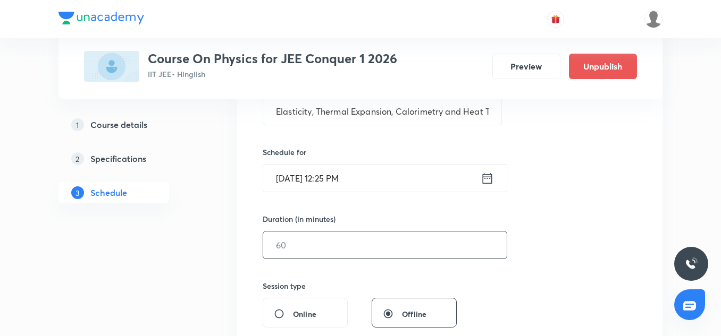
scroll to position [222, 0]
click at [308, 253] on input "text" at bounding box center [384, 244] width 243 height 27
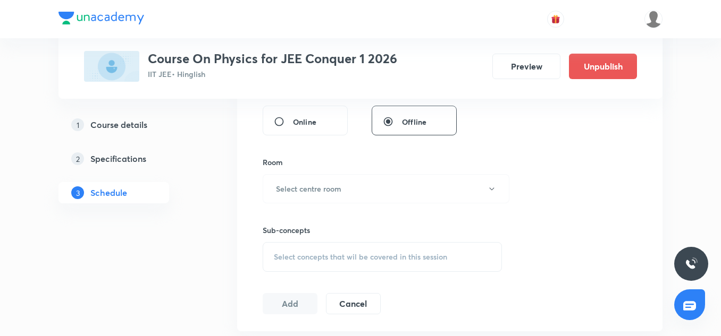
scroll to position [414, 0]
type input "75"
click at [298, 196] on button "Select centre room" at bounding box center [385, 188] width 247 height 29
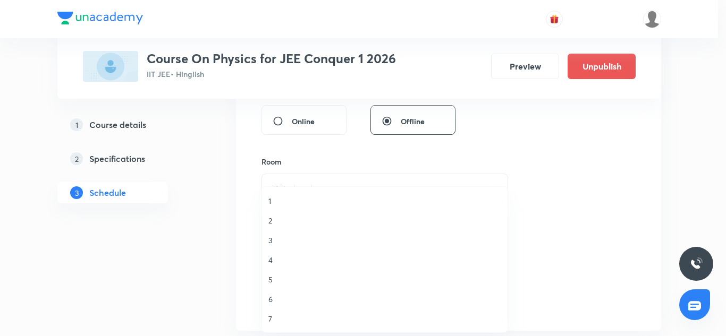
click at [276, 225] on span "2" at bounding box center [384, 220] width 233 height 11
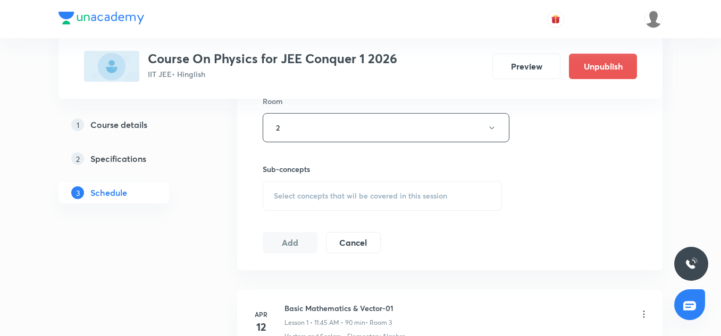
scroll to position [479, 0]
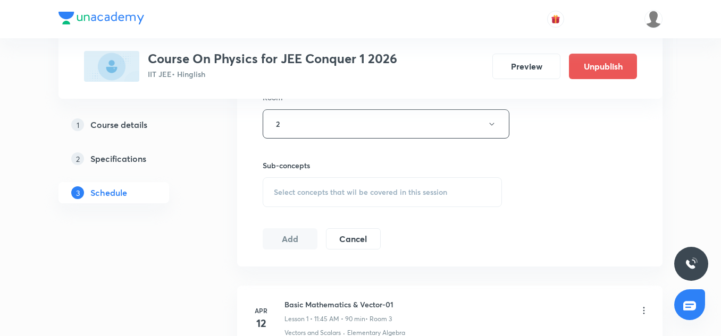
click at [296, 191] on span "Select concepts that wil be covered in this session" at bounding box center [360, 192] width 173 height 9
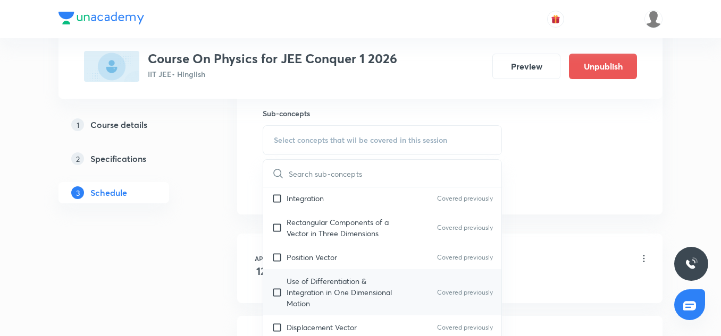
scroll to position [365, 0]
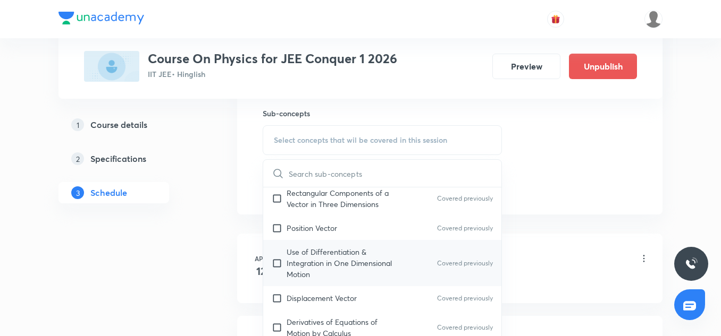
click at [315, 265] on p "Use of Differentiation & Integration in One Dimensional Motion" at bounding box center [339, 263] width 107 height 33
checkbox input "true"
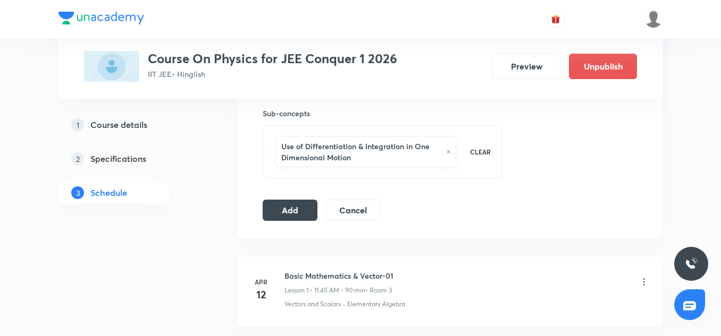
click at [286, 205] on button "Add" at bounding box center [289, 209] width 55 height 21
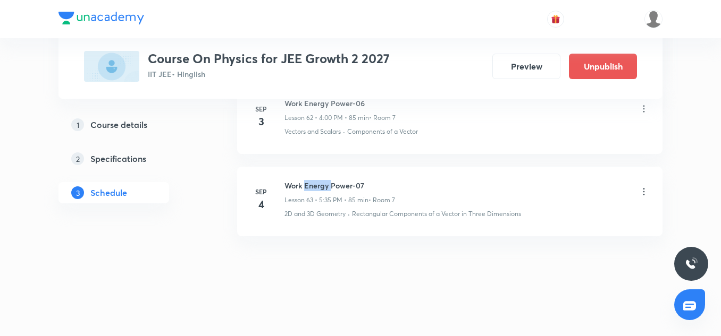
click at [312, 185] on h6 "Work Energy Power-07" at bounding box center [339, 185] width 111 height 11
drag, startPoint x: 0, startPoint y: 0, endPoint x: 312, endPoint y: 185, distance: 363.3
click at [312, 185] on h6 "Work Energy Power-07" at bounding box center [339, 185] width 111 height 11
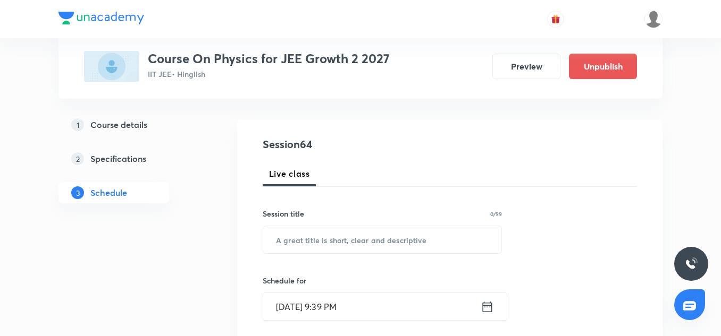
scroll to position [100, 0]
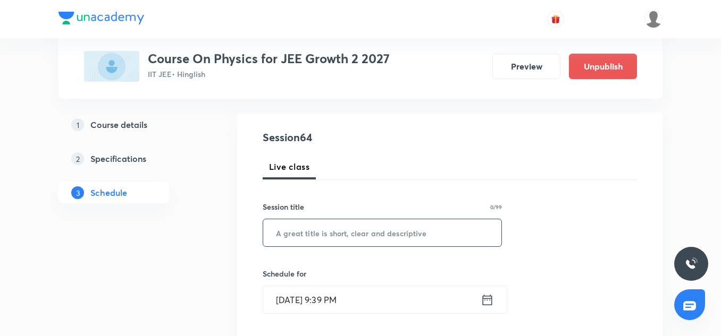
click at [309, 228] on input "text" at bounding box center [382, 232] width 238 height 27
paste input "Work Energy Power-07"
click at [397, 228] on input "Work Energy Power-07" at bounding box center [382, 232] width 238 height 27
click at [371, 233] on input "Work Energy Power-07" at bounding box center [382, 232] width 238 height 27
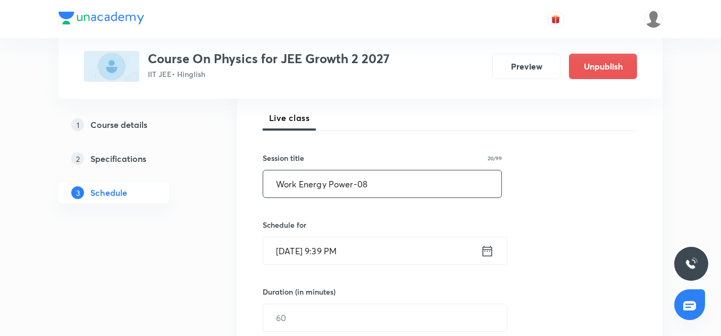
scroll to position [149, 0]
type input "Work Energy Power-08"
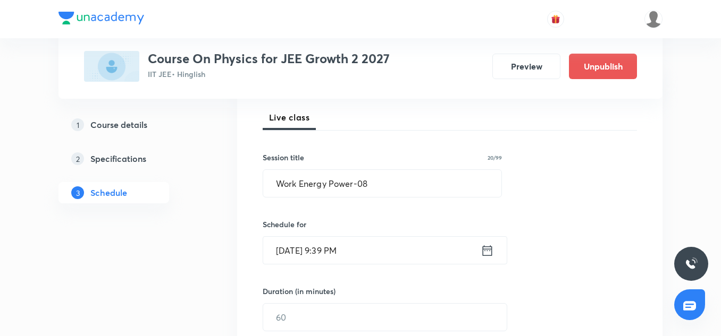
click at [301, 251] on input "Sep 4, 2025, 9:39 PM" at bounding box center [371, 250] width 217 height 27
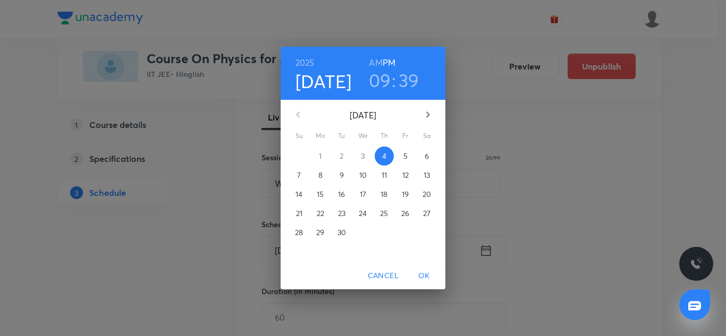
click at [402, 160] on span "5" at bounding box center [405, 156] width 19 height 11
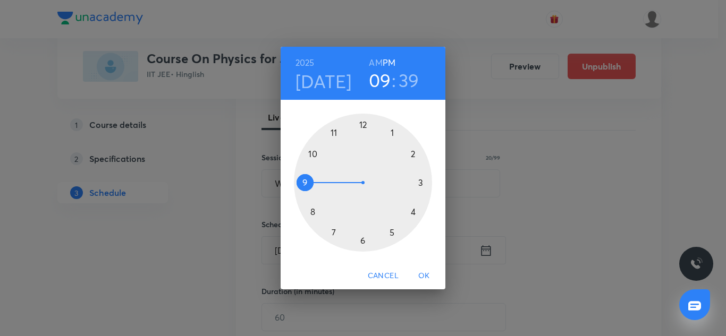
click at [412, 208] on div at bounding box center [363, 183] width 138 height 138
click at [364, 125] on div at bounding box center [363, 183] width 138 height 138
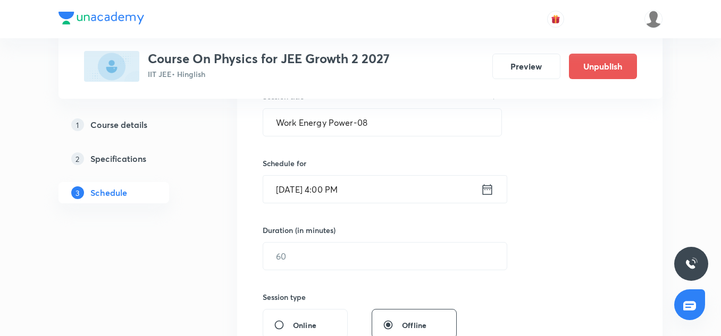
scroll to position [217, 0]
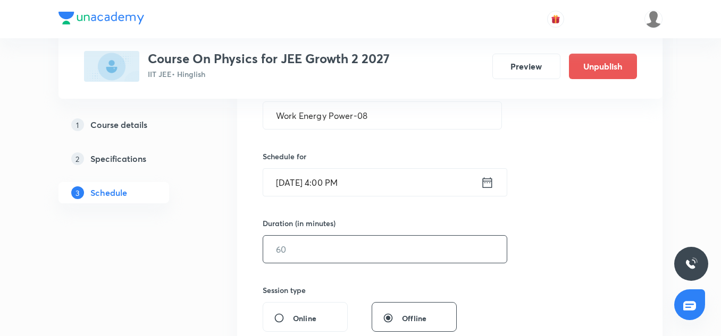
click at [300, 242] on input "text" at bounding box center [384, 249] width 243 height 27
click at [278, 243] on input "866" at bounding box center [384, 249] width 243 height 27
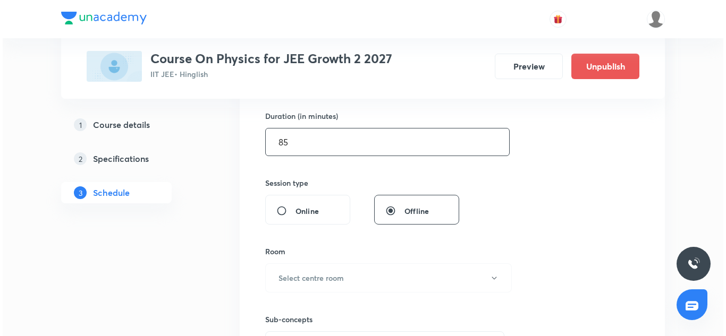
scroll to position [348, 0]
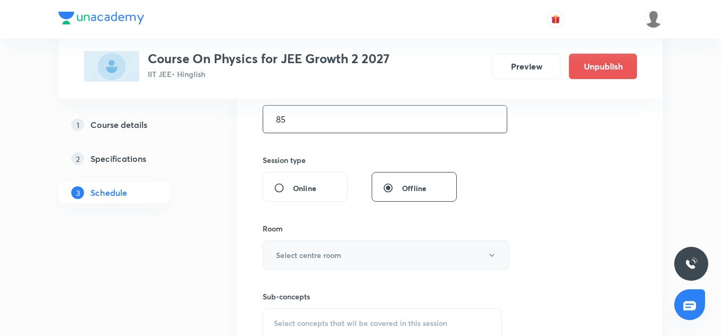
type input "85"
click at [304, 245] on button "Select centre room" at bounding box center [385, 255] width 247 height 29
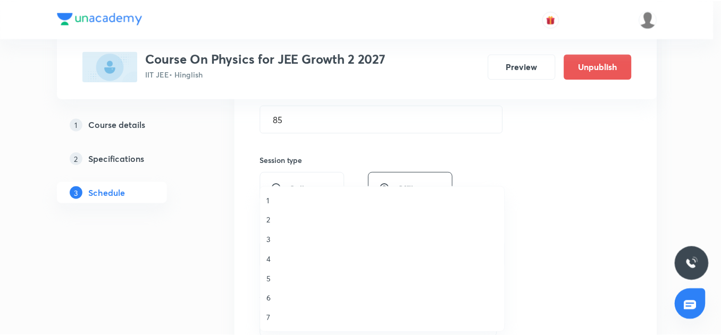
scroll to position [1, 0]
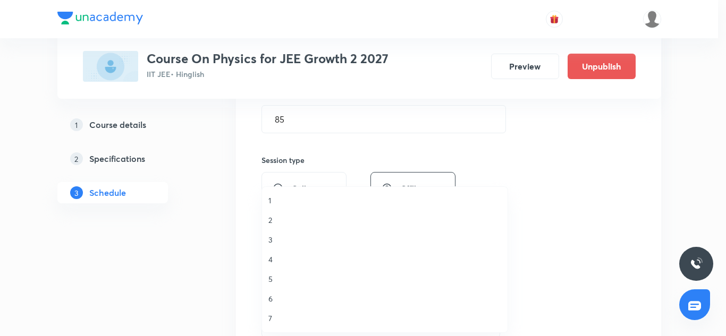
click at [275, 320] on span "7" at bounding box center [384, 318] width 233 height 11
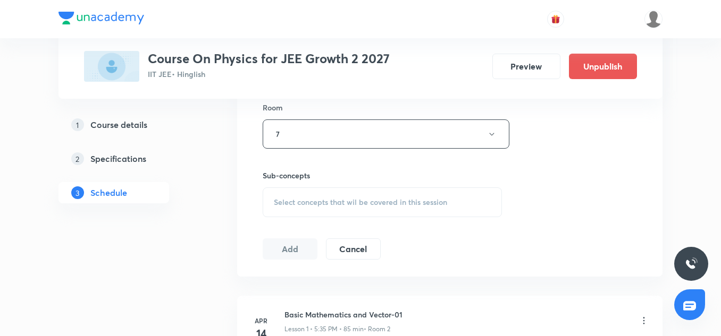
scroll to position [469, 0]
click at [297, 192] on div "Select concepts that wil be covered in this session" at bounding box center [381, 202] width 239 height 30
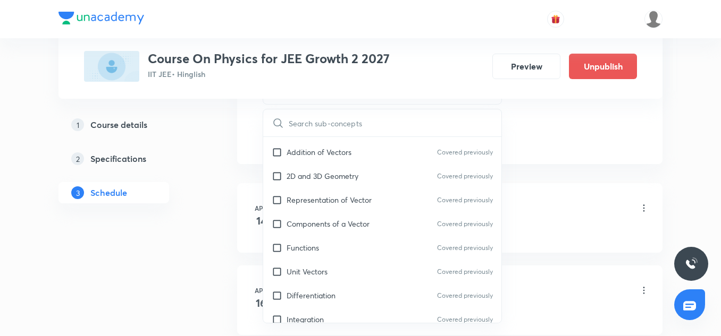
scroll to position [167, 0]
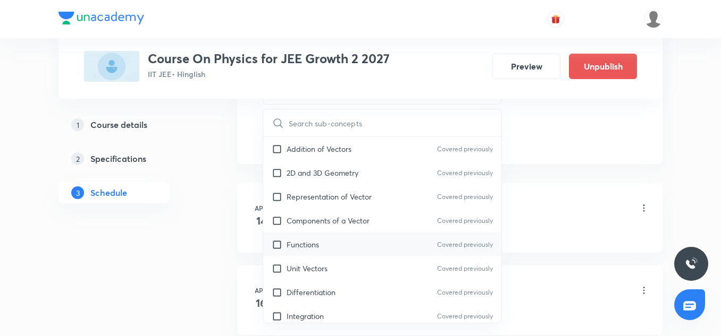
click at [319, 242] on div "Functions Covered previously" at bounding box center [382, 245] width 238 height 24
checkbox input "true"
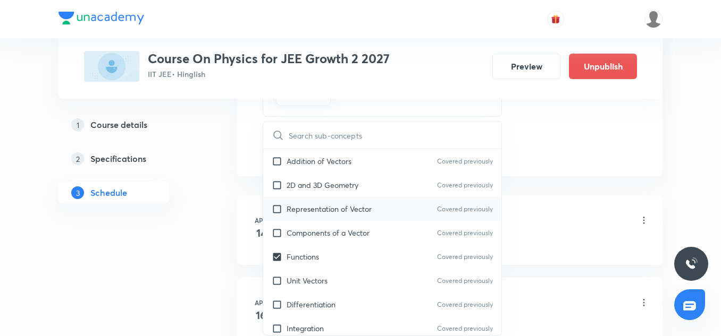
click at [362, 218] on div "Representation of Vector Covered previously" at bounding box center [382, 209] width 238 height 24
checkbox input "true"
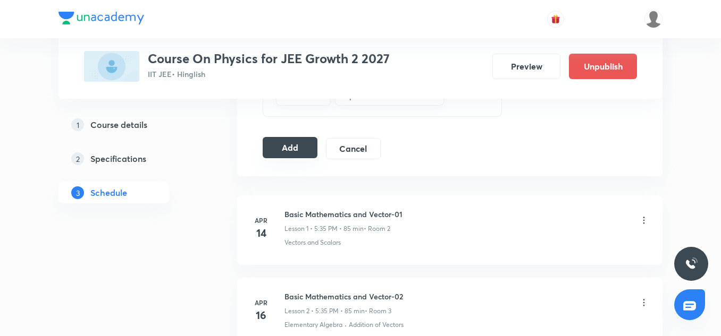
click at [304, 150] on button "Add" at bounding box center [289, 147] width 55 height 21
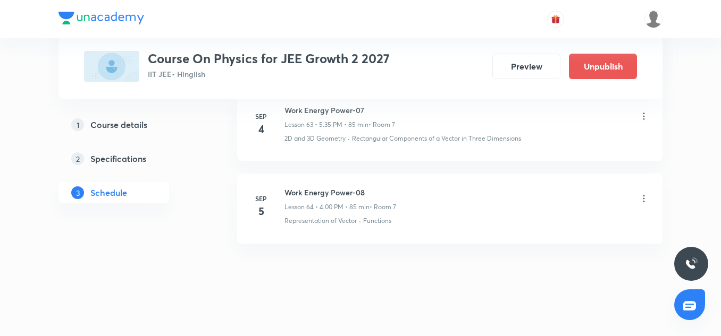
scroll to position [5378, 0]
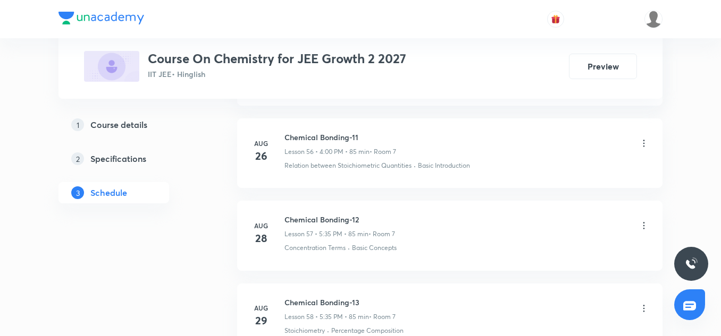
scroll to position [5443, 0]
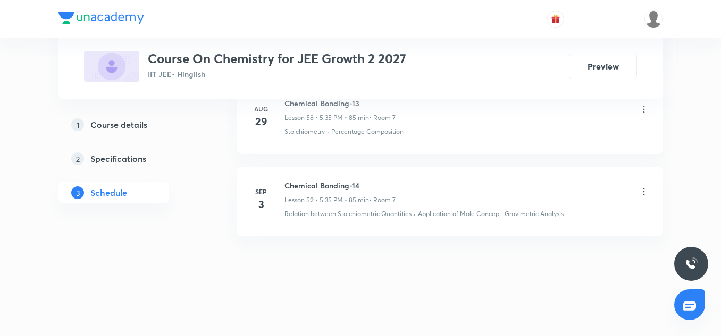
click at [351, 183] on h6 "Chemical Bonding-14" at bounding box center [339, 185] width 111 height 11
copy h6 "Chemical Bonding-14"
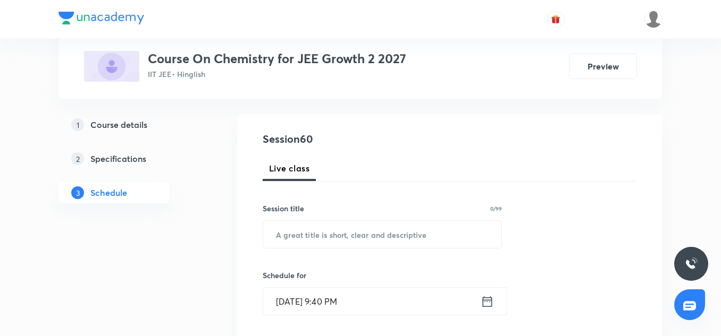
scroll to position [100, 0]
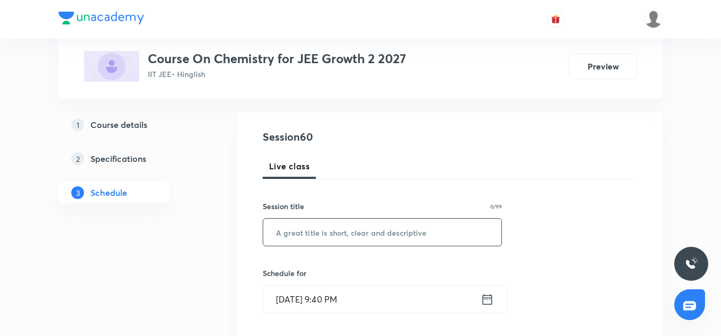
click at [329, 227] on input "text" at bounding box center [382, 232] width 238 height 27
paste input "Chemical Bonding-14"
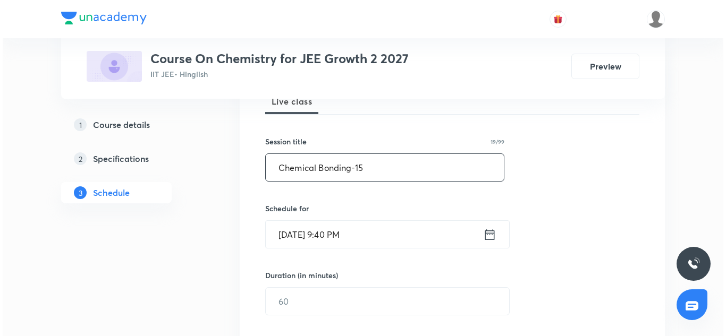
scroll to position [166, 0]
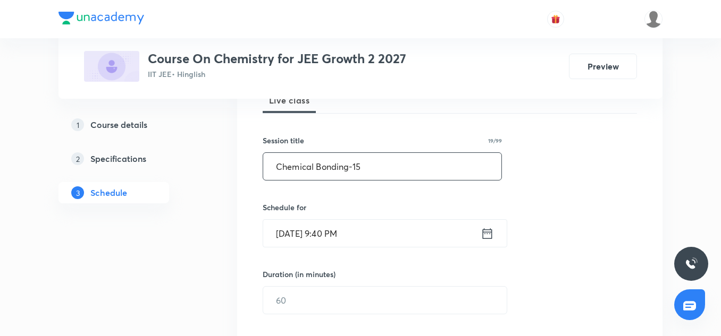
type input "Chemical Bonding-15"
click at [291, 230] on input "Sep 4, 2025, 9:40 PM" at bounding box center [371, 233] width 217 height 27
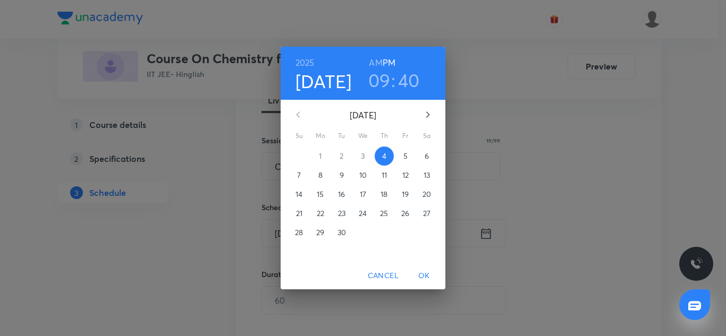
click at [400, 159] on span "5" at bounding box center [405, 156] width 19 height 11
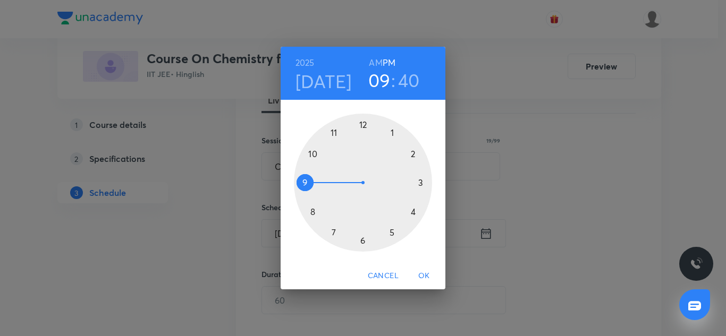
click at [393, 233] on div at bounding box center [363, 183] width 138 height 138
click at [334, 234] on div at bounding box center [363, 183] width 138 height 138
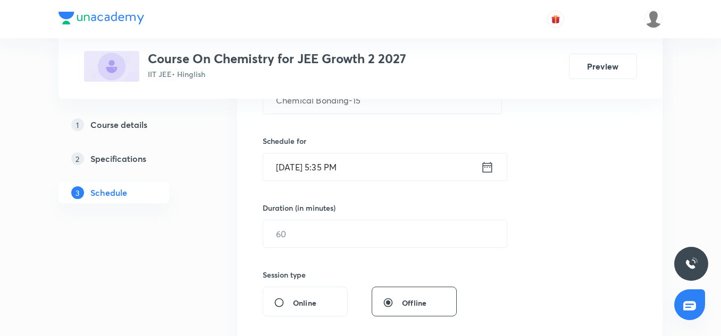
scroll to position [233, 0]
click at [303, 236] on input "text" at bounding box center [384, 233] width 243 height 27
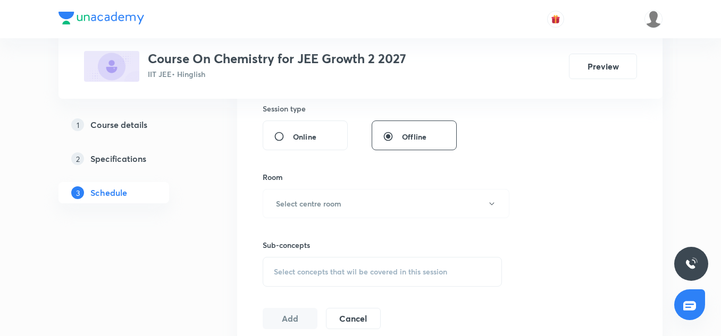
scroll to position [400, 0]
type input "85"
click at [302, 217] on button "Select centre room" at bounding box center [385, 203] width 247 height 29
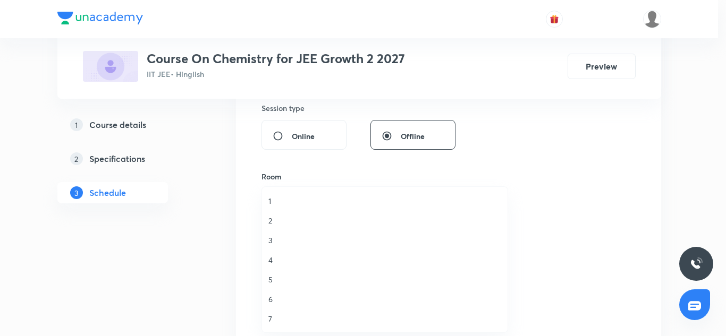
click at [264, 312] on li "7" at bounding box center [384, 319] width 245 height 20
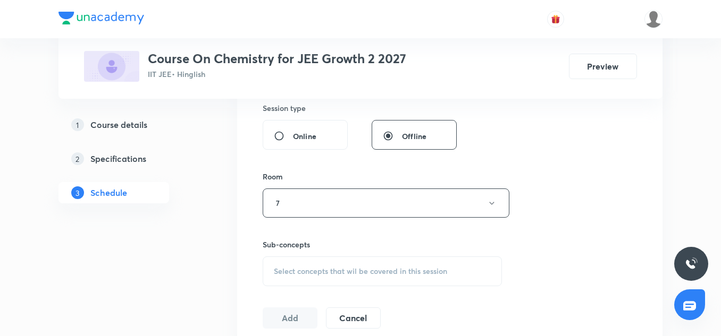
scroll to position [444, 0]
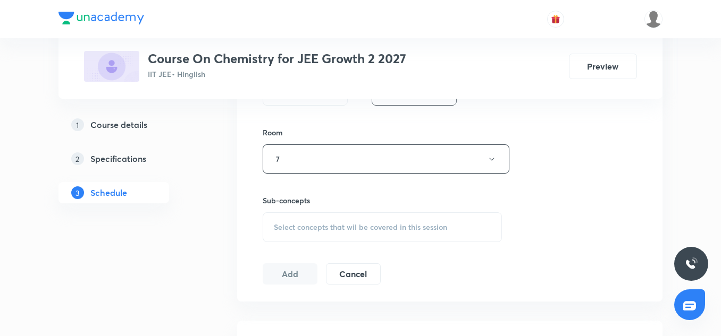
click at [325, 236] on div "Select concepts that wil be covered in this session" at bounding box center [381, 228] width 239 height 30
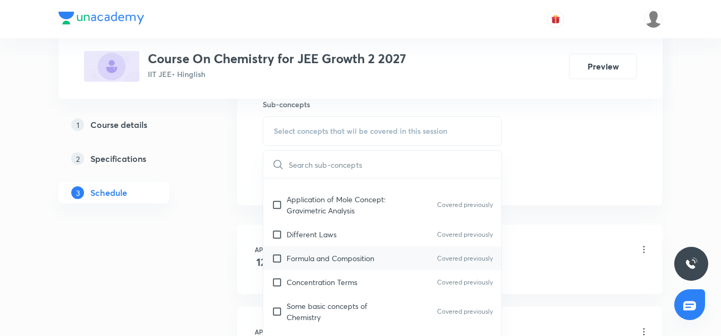
scroll to position [299, 0]
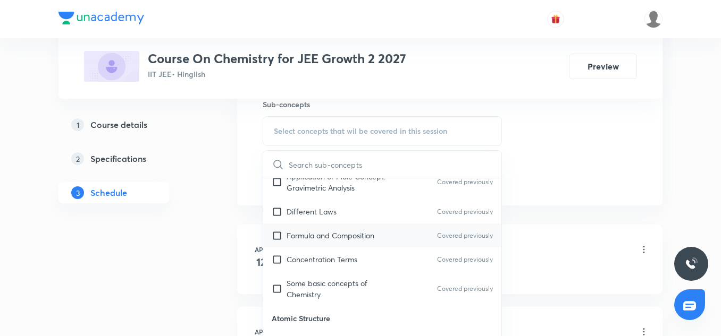
click at [320, 240] on p "Formula and Composition" at bounding box center [330, 235] width 88 height 11
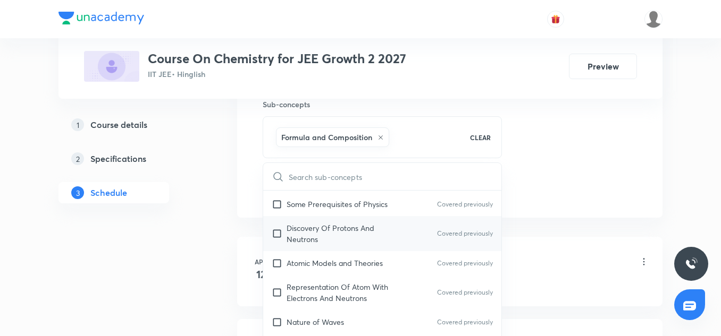
scroll to position [474, 0]
click at [315, 247] on div "Discovery Of Protons And Neutrons Covered previously" at bounding box center [382, 233] width 238 height 35
checkbox input "true"
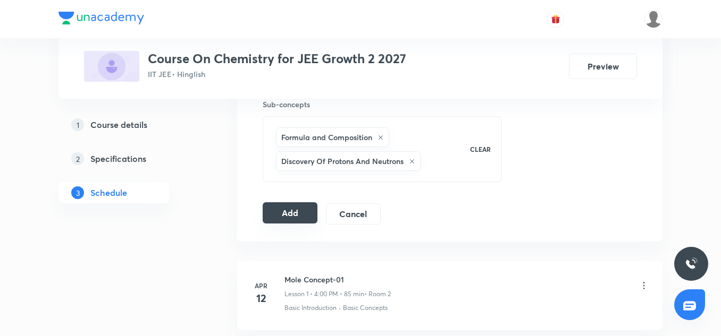
click at [304, 219] on button "Add" at bounding box center [289, 212] width 55 height 21
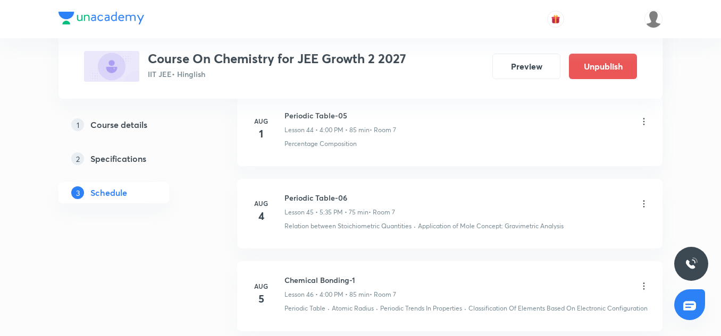
scroll to position [3779, 0]
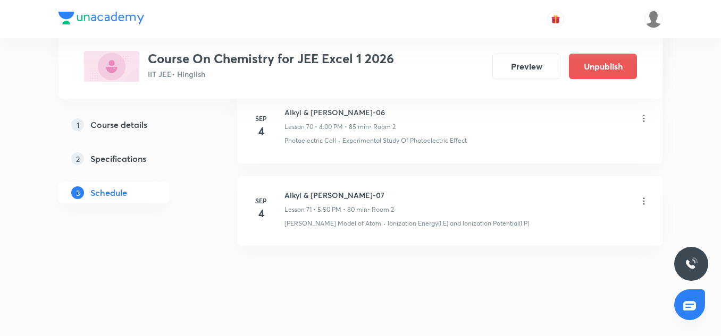
click at [317, 190] on h6 "Alkyl & Aryl Halide-07" at bounding box center [338, 195] width 109 height 11
copy h6 "Alkyl & Aryl Halide-07"
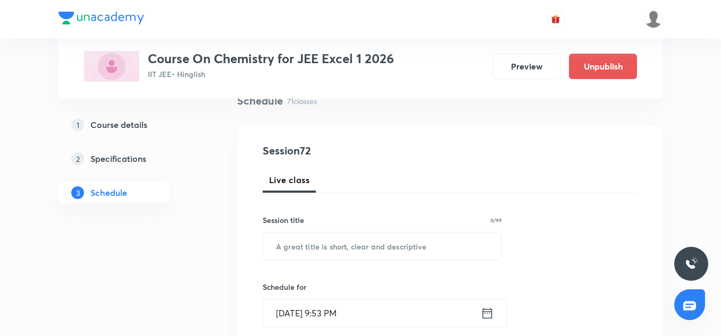
scroll to position [87, 0]
click at [317, 254] on input "text" at bounding box center [382, 245] width 238 height 27
paste input "Alkyl & Aryl Halide-07"
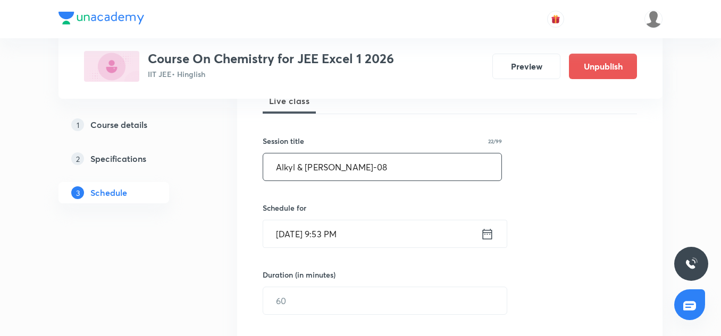
scroll to position [167, 0]
type input "Alkyl & Aryl Halide-08"
click at [296, 235] on input "[DATE] 9:53 PM" at bounding box center [371, 232] width 217 height 27
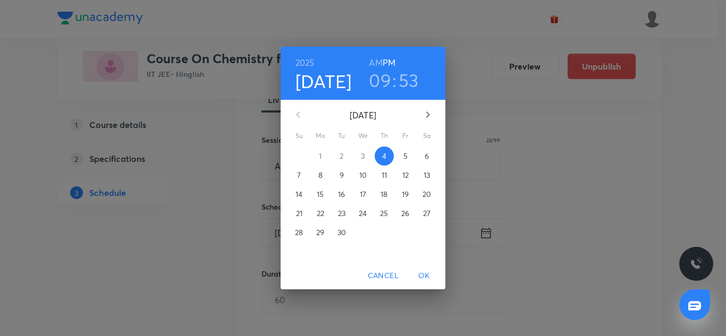
click at [406, 154] on p "5" at bounding box center [405, 156] width 4 height 11
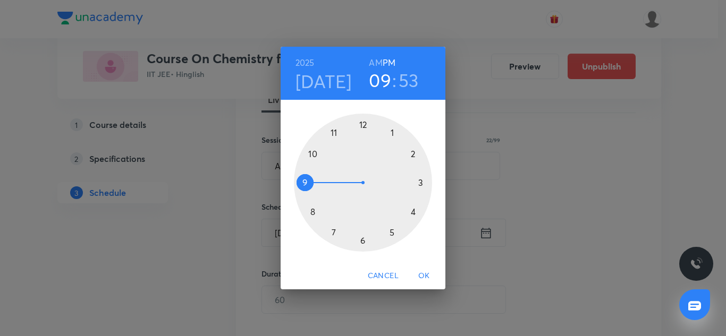
click at [415, 211] on div at bounding box center [363, 183] width 138 height 138
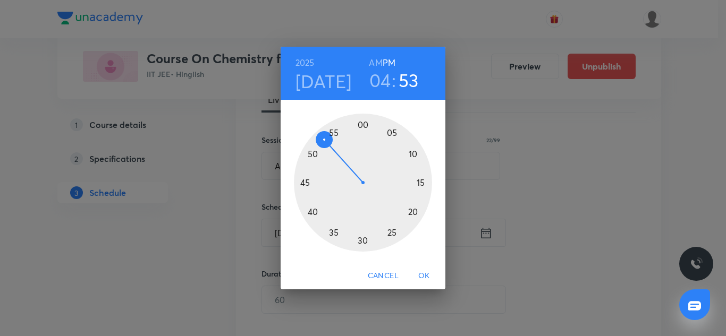
click at [362, 121] on div at bounding box center [363, 183] width 138 height 138
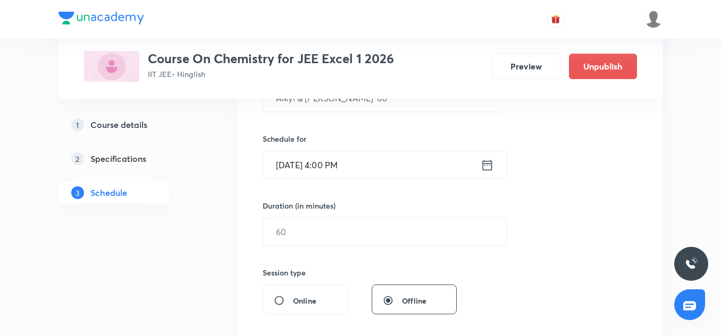
scroll to position [236, 0]
click at [311, 235] on input "text" at bounding box center [384, 230] width 243 height 27
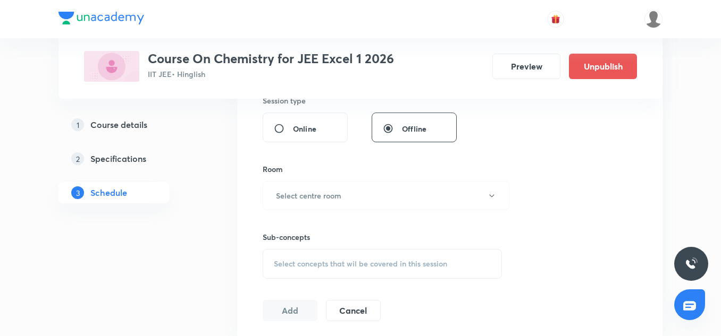
scroll to position [408, 0]
type input "85"
click at [307, 178] on div "Room Select centre room" at bounding box center [381, 186] width 239 height 47
click at [304, 192] on h6 "Select centre room" at bounding box center [308, 194] width 65 height 11
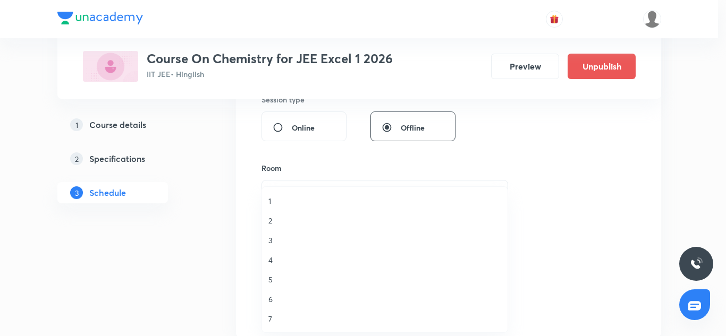
click at [293, 221] on span "2" at bounding box center [384, 220] width 233 height 11
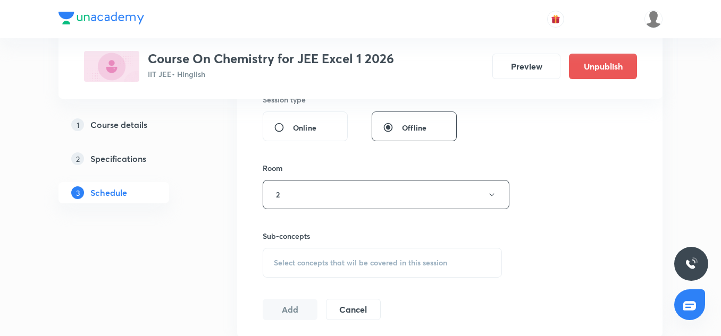
scroll to position [467, 0]
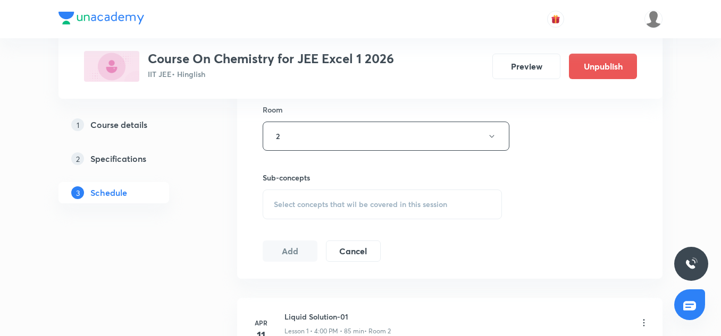
click at [349, 202] on span "Select concepts that wil be covered in this session" at bounding box center [360, 204] width 173 height 9
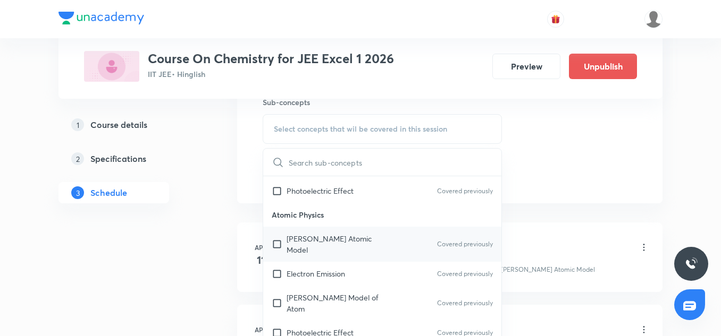
scroll to position [118, 0]
click at [329, 235] on p "[PERSON_NAME] Atomic Model" at bounding box center [339, 243] width 107 height 22
checkbox input "true"
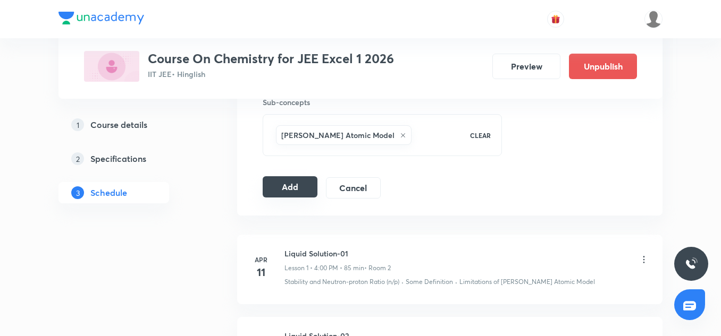
click at [289, 181] on button "Add" at bounding box center [289, 186] width 55 height 21
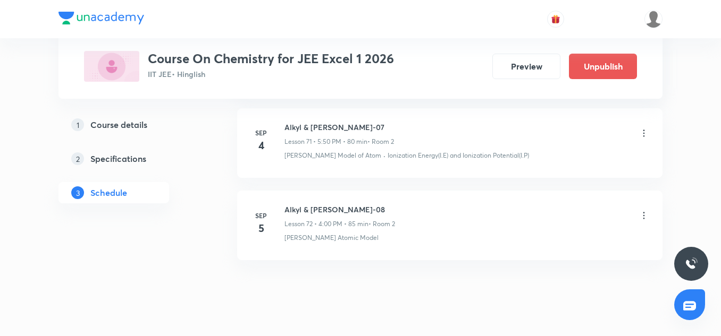
scroll to position [6009, 0]
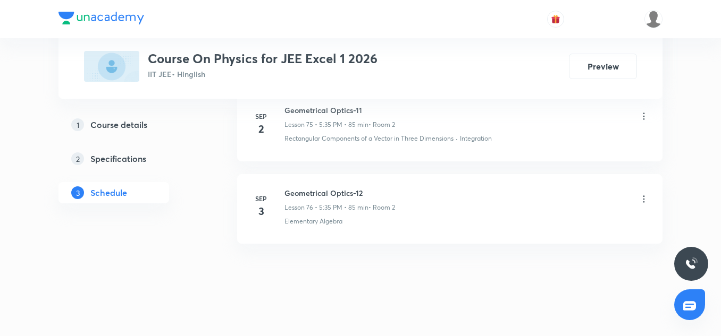
scroll to position [6857, 0]
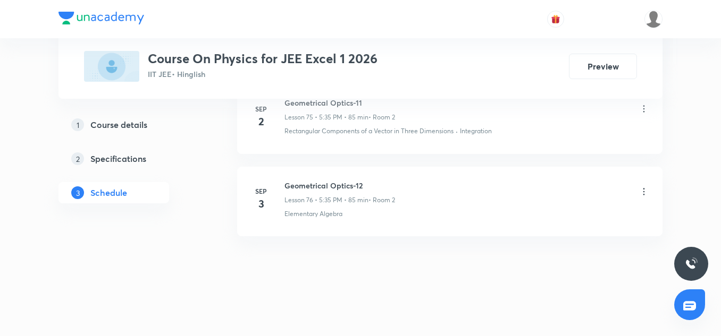
click at [319, 187] on h6 "Geometrical Optics-12" at bounding box center [339, 185] width 111 height 11
copy h6 "Geometrical Optics-12"
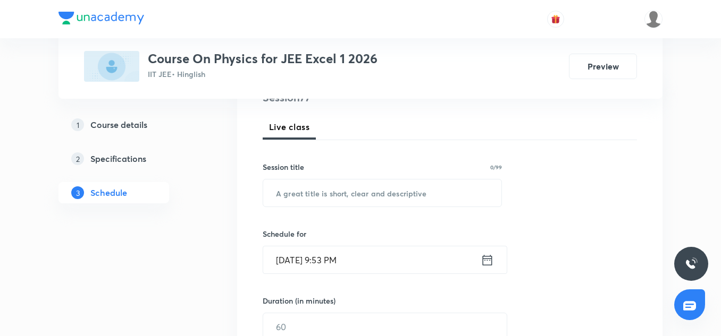
scroll to position [141, 0]
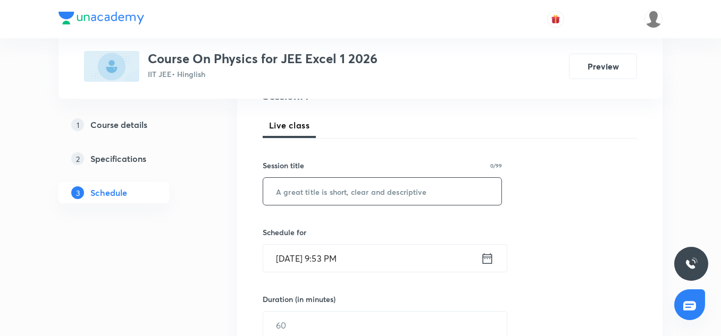
click at [292, 198] on input "text" at bounding box center [382, 191] width 238 height 27
paste input "Geometrical Optics-12"
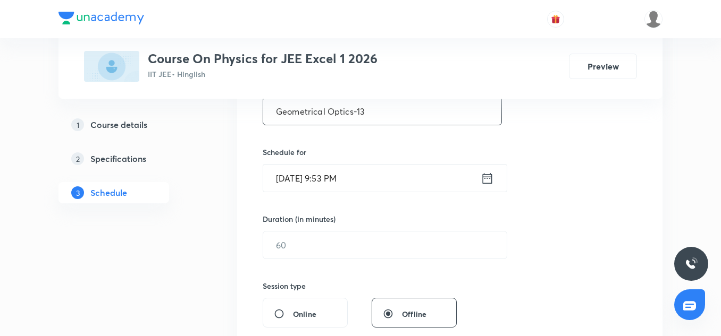
scroll to position [223, 0]
type input "Geometrical Optics-13"
click at [279, 183] on input "[DATE] 9:53 PM" at bounding box center [371, 176] width 217 height 27
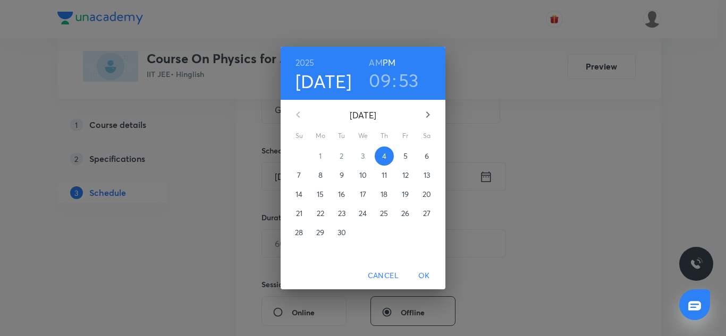
click at [406, 155] on p "5" at bounding box center [405, 156] width 4 height 11
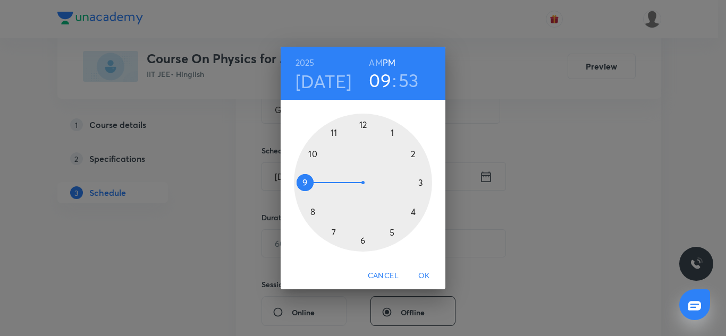
click at [393, 239] on div at bounding box center [363, 183] width 138 height 138
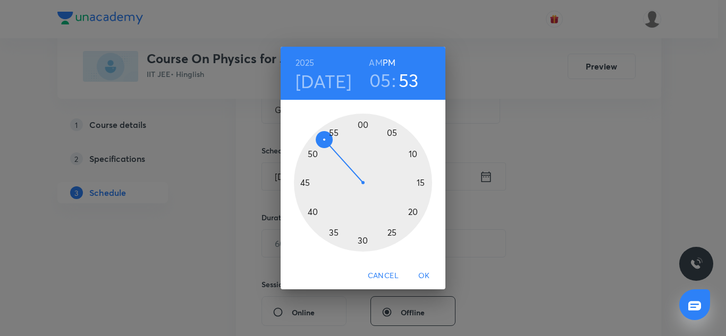
click at [335, 233] on div at bounding box center [363, 183] width 138 height 138
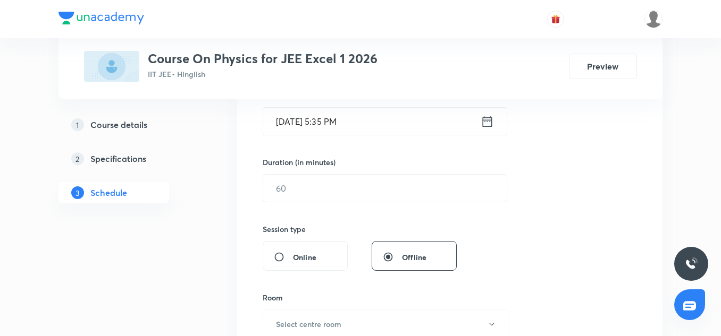
scroll to position [290, 0]
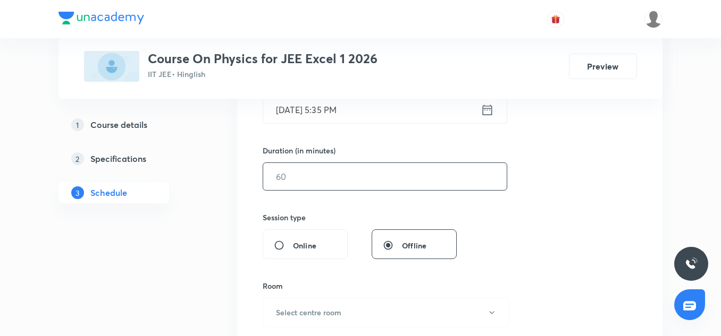
click at [300, 181] on input "text" at bounding box center [384, 176] width 243 height 27
click at [306, 179] on input "86" at bounding box center [384, 176] width 243 height 27
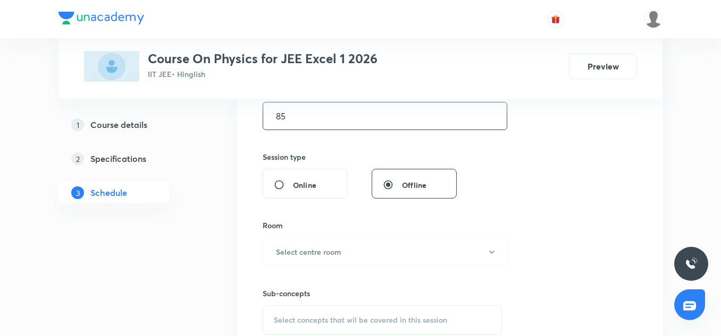
scroll to position [353, 0]
type input "85"
click at [307, 247] on h6 "Select centre room" at bounding box center [308, 249] width 65 height 11
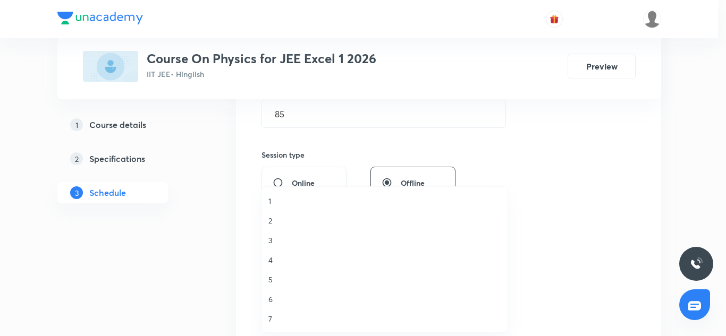
click at [275, 220] on span "2" at bounding box center [384, 220] width 233 height 11
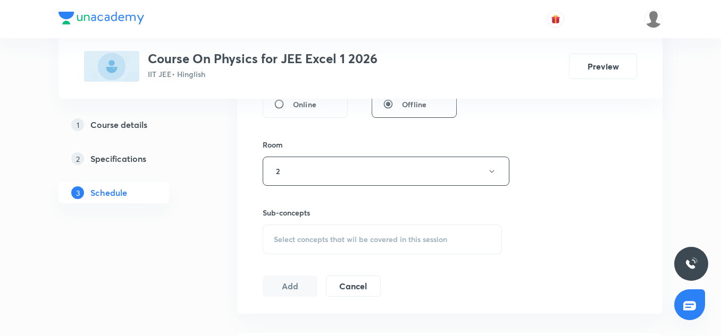
scroll to position [432, 0]
click at [317, 232] on div "Select concepts that wil be covered in this session" at bounding box center [381, 239] width 239 height 30
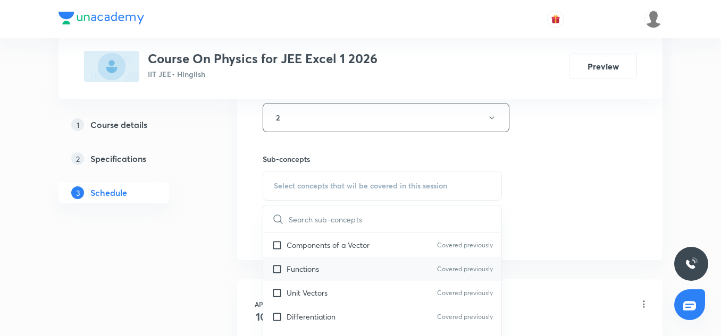
scroll to position [248, 0]
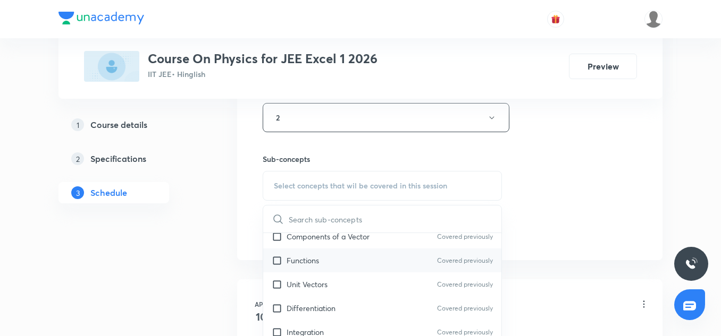
click at [310, 259] on p "Functions" at bounding box center [302, 260] width 32 height 11
checkbox input "true"
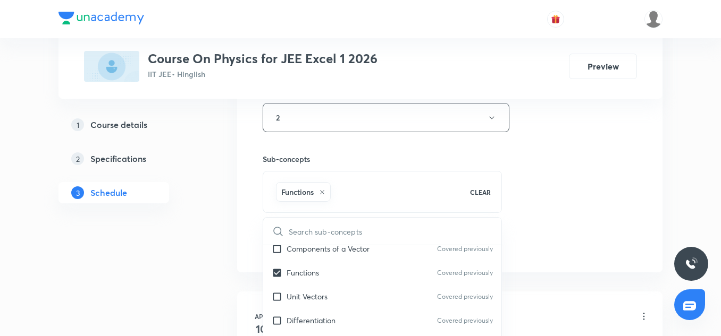
click at [624, 175] on div "Session 77 Live class Session title 21/99 Geometrical Optics-13 ​ Schedule for …" at bounding box center [449, -1] width 374 height 511
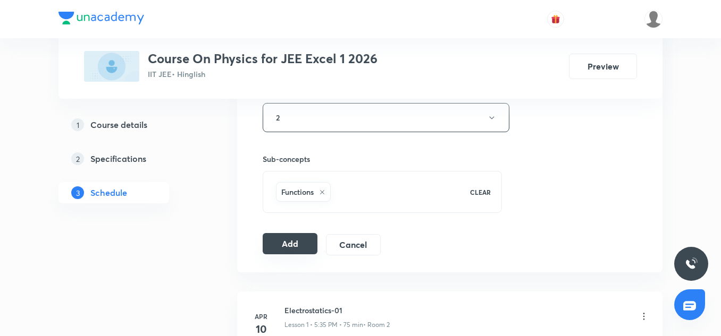
click at [292, 247] on button "Add" at bounding box center [289, 243] width 55 height 21
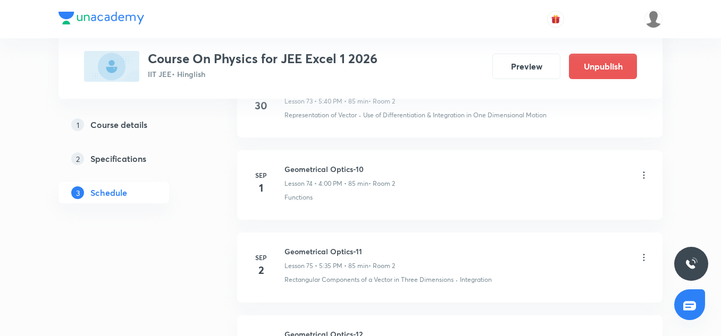
scroll to position [6451, 0]
